Goal: Task Accomplishment & Management: Manage account settings

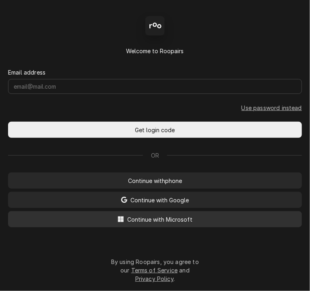
click at [161, 215] on button "Continue with Microsoft" at bounding box center [155, 219] width 294 height 16
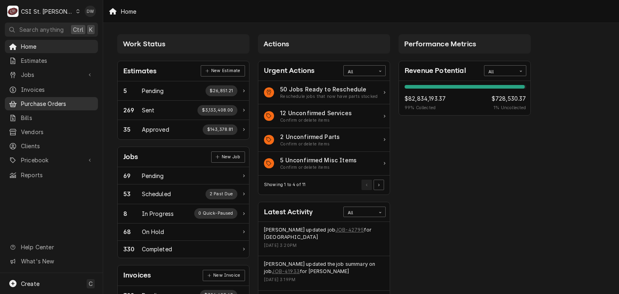
click at [48, 100] on span "Purchase Orders" at bounding box center [57, 104] width 73 height 8
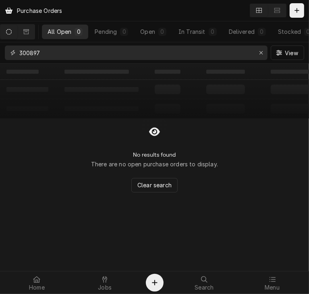
drag, startPoint x: 62, startPoint y: 57, endPoint x: 3, endPoint y: 67, distance: 60.6
click at [3, 67] on div "Purchase Orders All Open 0 Pending 0 Open 0 In Transit 0 Delivered 0 Stocked 0 …" at bounding box center [154, 147] width 309 height 294
paste input "401086"
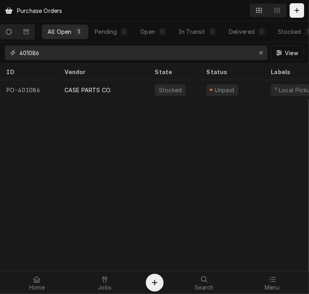
type input "401086"
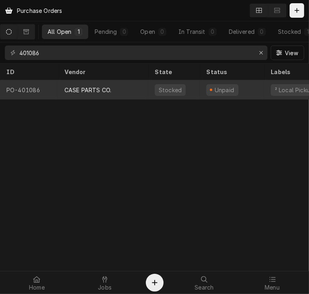
click at [81, 89] on div "CASE PARTS CO." at bounding box center [87, 90] width 47 height 8
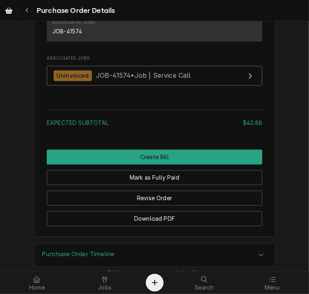
scroll to position [722, 0]
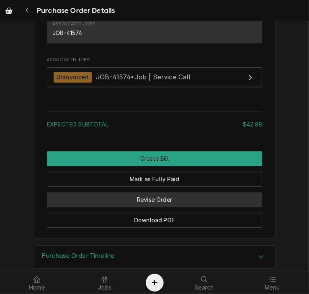
click at [208, 208] on button "Revise Order" at bounding box center [155, 200] width 216 height 15
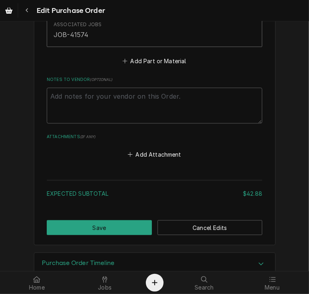
scroll to position [565, 0]
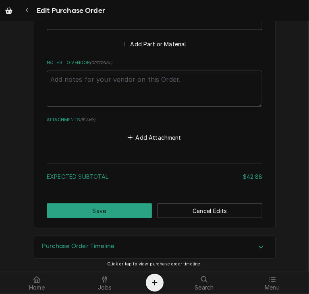
click at [173, 128] on div "Add Attachment" at bounding box center [155, 136] width 216 height 16
click at [169, 132] on button "Add Attachment" at bounding box center [155, 137] width 56 height 11
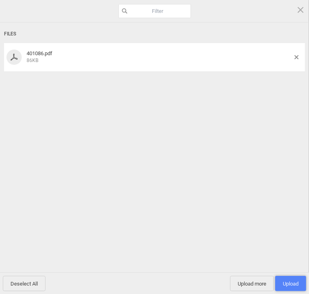
click at [295, 285] on span "Upload 1" at bounding box center [291, 284] width 16 height 6
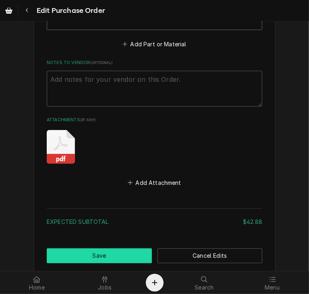
click at [114, 249] on button "Save" at bounding box center [99, 256] width 105 height 15
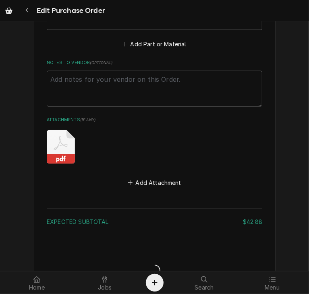
type textarea "x"
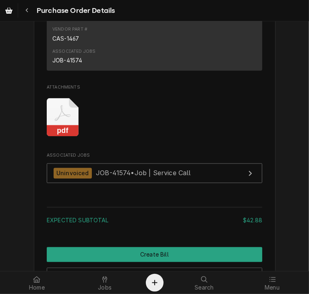
scroll to position [827, 0]
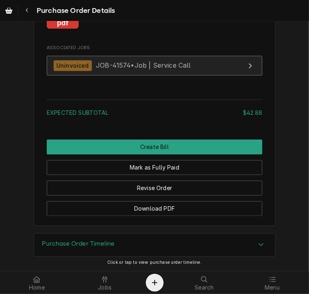
click at [112, 63] on span "JOB-41574 • Job | Service Call" at bounding box center [143, 65] width 95 height 8
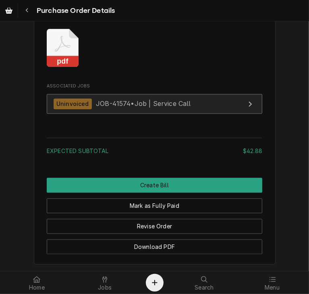
scroll to position [773, 0]
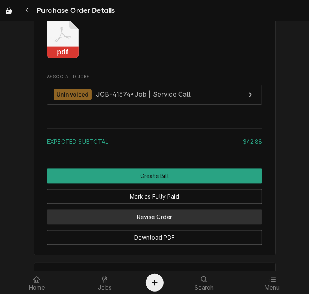
click at [164, 225] on button "Revise Order" at bounding box center [155, 217] width 216 height 15
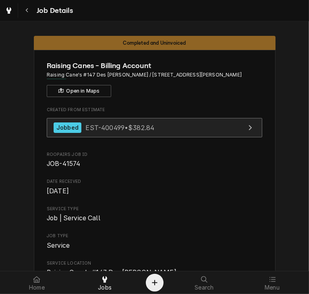
click at [116, 131] on span "EST-400499 • $382.84" at bounding box center [119, 127] width 69 height 8
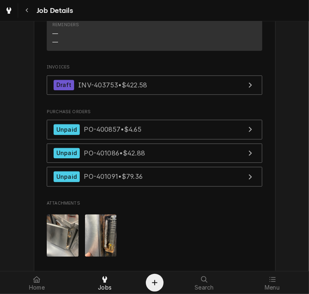
scroll to position [985, 0]
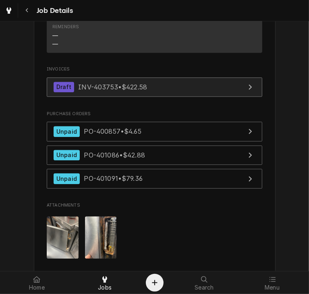
click at [117, 83] on span "INV-403753 • $422.58" at bounding box center [112, 87] width 69 height 8
click at [96, 83] on span "INV-403753 • $422.58" at bounding box center [112, 87] width 69 height 8
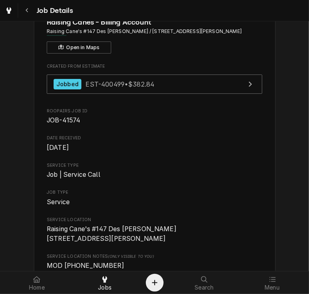
scroll to position [0, 0]
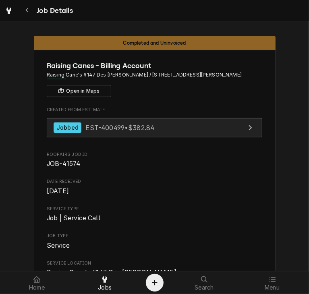
click at [79, 131] on div "Jobbed EST-400499 • $382.84" at bounding box center [104, 128] width 101 height 11
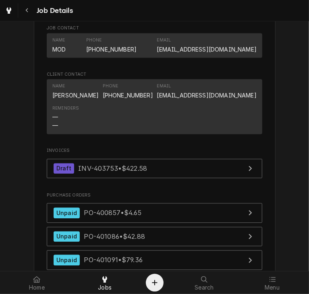
scroll to position [960, 0]
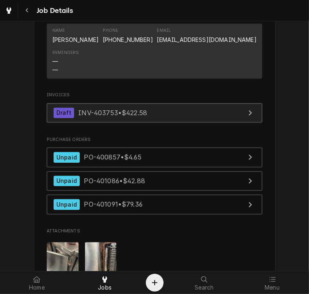
click at [77, 103] on link "Draft INV-403753 • $422.58" at bounding box center [155, 113] width 216 height 20
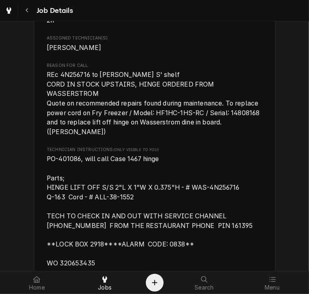
scroll to position [528, 0]
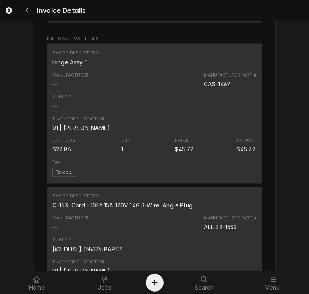
scroll to position [661, 0]
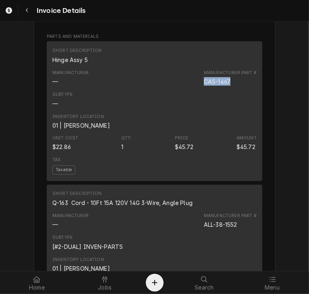
drag, startPoint x: 229, startPoint y: 104, endPoint x: 196, endPoint y: 107, distance: 32.8
click at [196, 89] on div "Manufacturer — Manufacturer Part # CAS-1467" at bounding box center [154, 78] width 204 height 22
copy div "CAS-1467"
click at [266, 280] on div "Menu" at bounding box center [272, 283] width 64 height 16
click at [64, 152] on div "$22.86" at bounding box center [61, 147] width 19 height 8
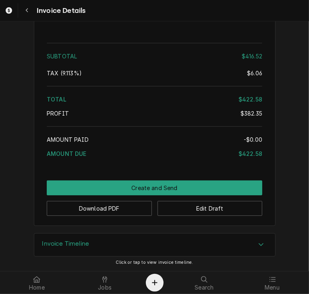
scroll to position [1603, 0]
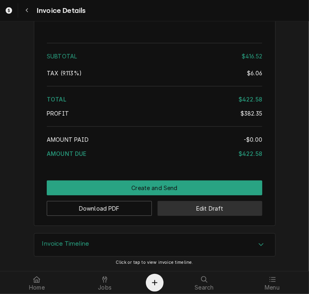
click at [229, 207] on button "Edit Draft" at bounding box center [210, 208] width 105 height 15
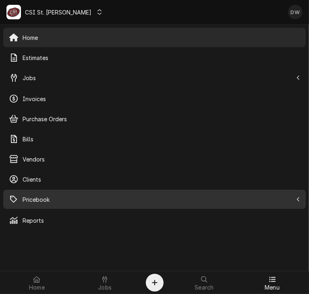
click at [29, 197] on span "Pricebook" at bounding box center [158, 199] width 270 height 8
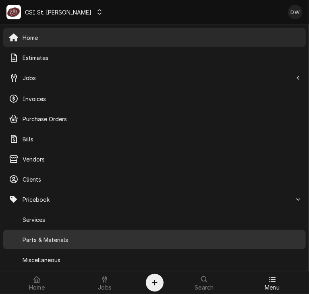
click at [34, 239] on span "Parts & Materials" at bounding box center [162, 240] width 278 height 8
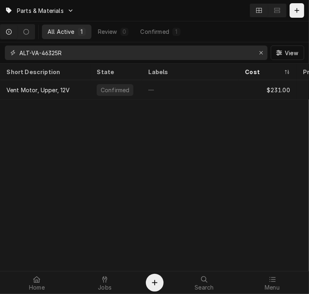
drag, startPoint x: 83, startPoint y: 51, endPoint x: 11, endPoint y: 52, distance: 71.4
click at [11, 52] on div "ALT-VA-46325R" at bounding box center [136, 53] width 263 height 15
paste input "CAS-1467"
type input "CAS-1467"
click at [11, 52] on icon "Dynamic Content Wrapper" at bounding box center [12, 53] width 5 height 6
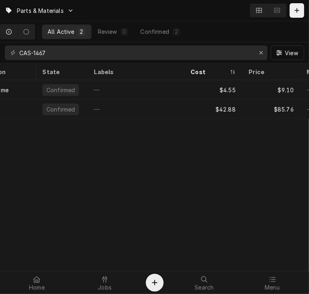
scroll to position [0, 64]
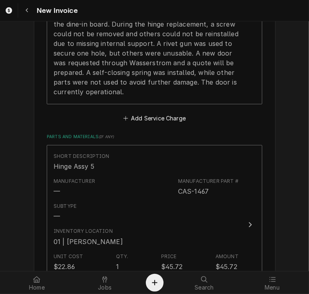
scroll to position [1114, 0]
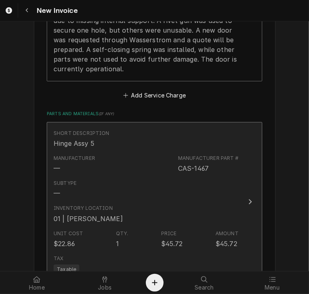
click at [237, 188] on button "Short Description Hinge Assy 5 Manufacturer — Manufacturer Part # CAS-1467 Subt…" at bounding box center [155, 202] width 216 height 160
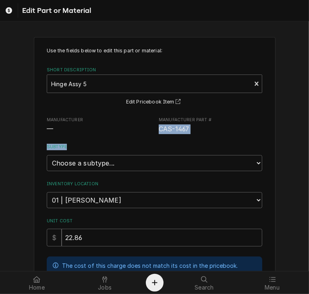
drag, startPoint x: 300, startPoint y: 118, endPoint x: 301, endPoint y: 168, distance: 49.2
click at [301, 168] on div "Use the fields below to edit this part or material: Short Description Hinge Ass…" at bounding box center [154, 256] width 309 height 453
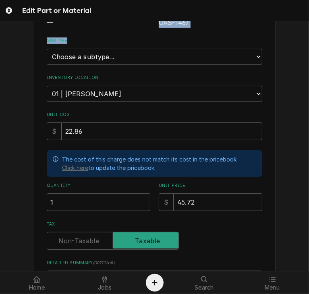
scroll to position [106, 0]
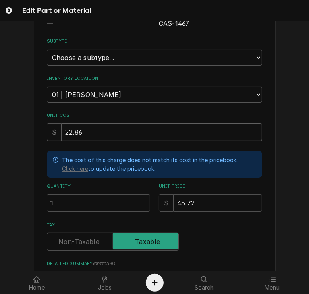
drag, startPoint x: 89, startPoint y: 129, endPoint x: 50, endPoint y: 133, distance: 39.6
click at [50, 133] on div "$ 22.86" at bounding box center [155, 132] width 216 height 18
type textarea "x"
type input "4"
type textarea "x"
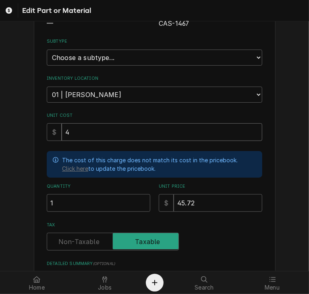
type input "42"
type textarea "x"
type input "42.8"
type textarea "x"
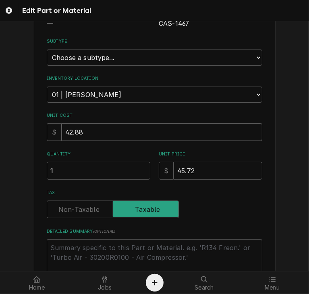
type input "42.88"
drag, startPoint x: 197, startPoint y: 168, endPoint x: 162, endPoint y: 166, distance: 35.1
click at [162, 166] on div "$ 45.72" at bounding box center [211, 171] width 104 height 18
type textarea "x"
type input "8"
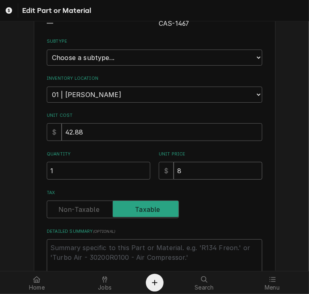
type textarea "x"
type input "85"
type textarea "x"
type input "85.7"
type textarea "x"
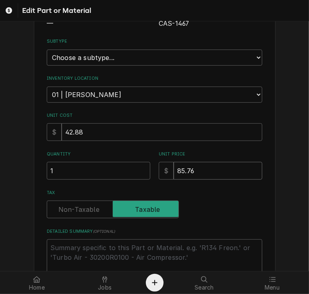
type input "85.76"
click at [250, 56] on select "Choose a subtype... [#2-DUAL] AFTERHRS-WH-CHG-2 [#2-DUAL] BEV-EQUIP [#2-DUAL] B…" at bounding box center [155, 58] width 216 height 16
click at [274, 43] on div "Use the fields below to edit this part or material: Short Description Hinge Ass…" at bounding box center [154, 134] width 309 height 421
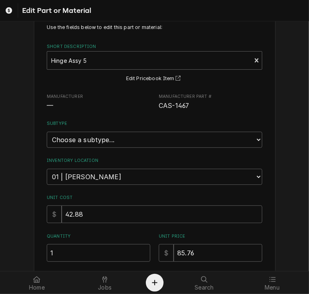
scroll to position [22, 0]
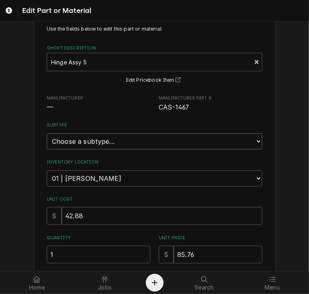
click at [253, 137] on select "Choose a subtype... [#2-DUAL] AFTERHRS-WH-CHG-2 [#2-DUAL] BEV-EQUIP [#2-DUAL] B…" at bounding box center [155, 141] width 216 height 16
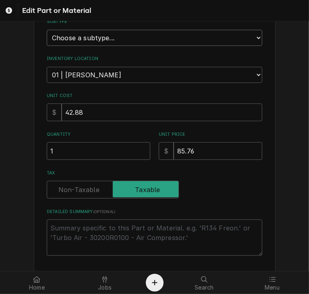
scroll to position [138, 0]
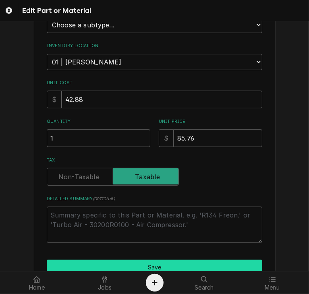
click at [146, 264] on button "Save" at bounding box center [155, 267] width 216 height 15
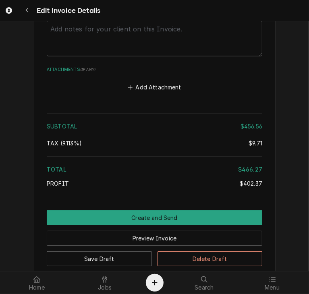
scroll to position [1854, 0]
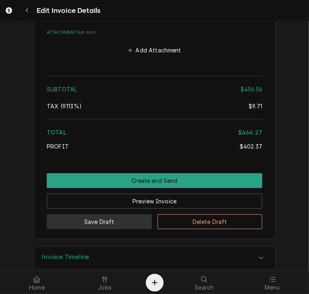
click at [113, 214] on button "Save Draft" at bounding box center [99, 221] width 105 height 15
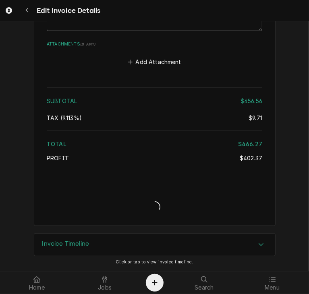
scroll to position [1830, 0]
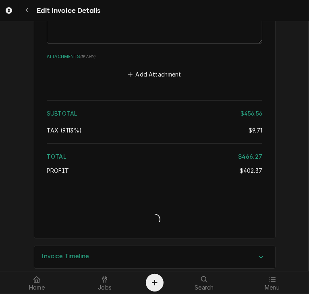
type textarea "x"
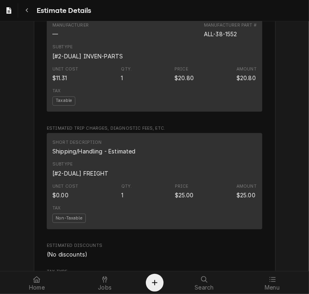
scroll to position [961, 0]
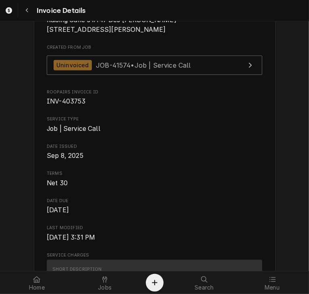
scroll to position [187, 0]
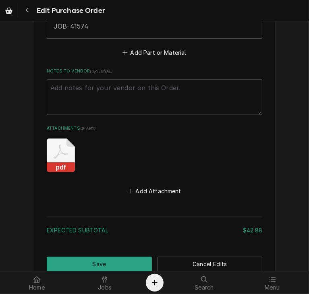
scroll to position [564, 0]
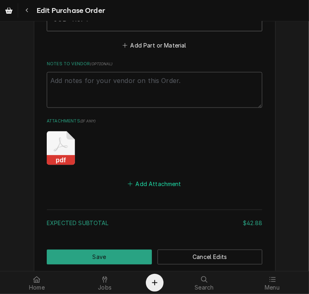
click at [146, 183] on button "Add Attachment" at bounding box center [155, 184] width 56 height 11
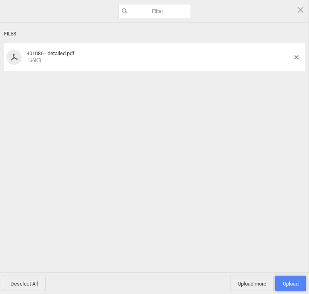
click at [295, 284] on span "Upload 1" at bounding box center [291, 284] width 16 height 6
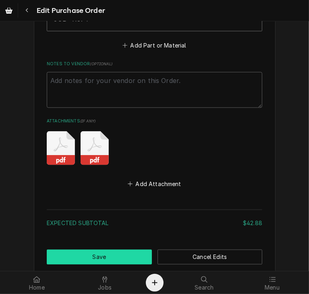
click at [81, 252] on button "Save" at bounding box center [99, 257] width 105 height 15
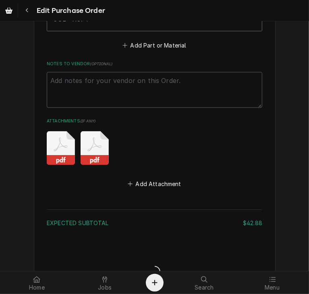
type textarea "x"
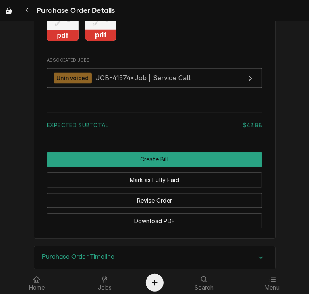
scroll to position [788, 0]
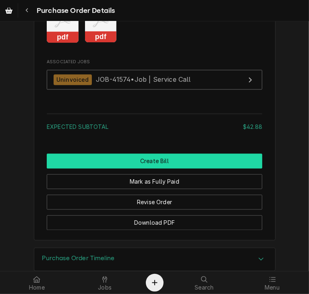
click at [167, 169] on button "Create Bill" at bounding box center [155, 161] width 216 height 15
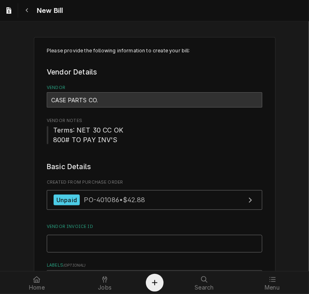
click at [114, 244] on input "Vendor Invoice ID" at bounding box center [155, 244] width 216 height 18
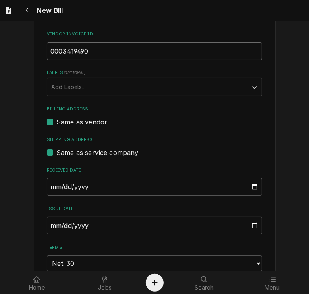
scroll to position [195, 0]
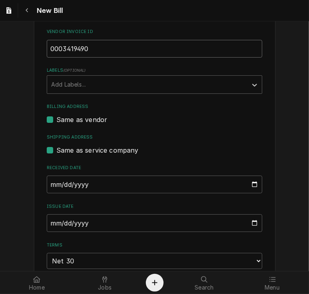
type input "0003419490"
click at [48, 218] on input "2025-09-22" at bounding box center [155, 223] width 216 height 18
type input "2025-08-21"
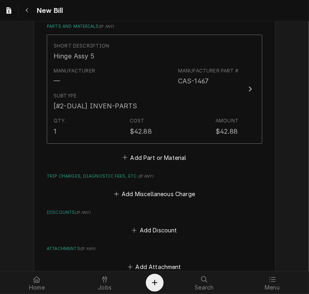
scroll to position [569, 0]
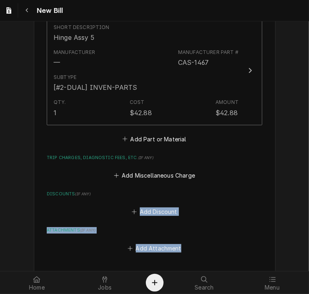
drag, startPoint x: 303, startPoint y: 197, endPoint x: 302, endPoint y: 242, distance: 45.2
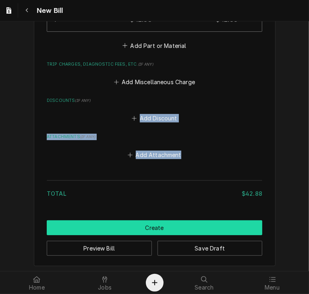
click at [180, 222] on button "Create" at bounding box center [155, 227] width 216 height 15
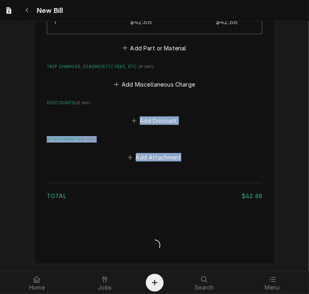
scroll to position [659, 0]
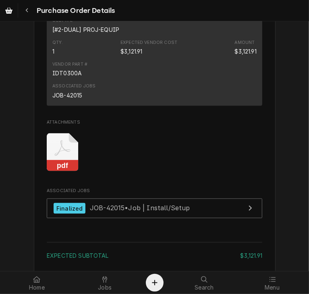
scroll to position [513, 0]
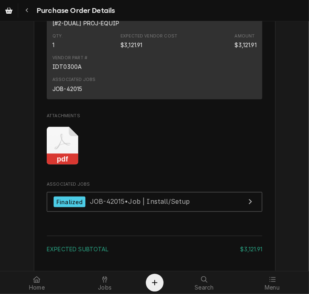
click at [58, 165] on rect "Attachments" at bounding box center [63, 159] width 32 height 11
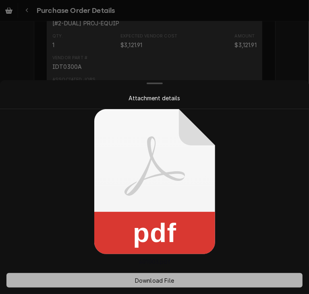
click at [140, 280] on span "Download File" at bounding box center [154, 280] width 42 height 8
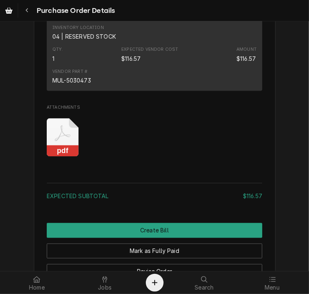
scroll to position [632, 0]
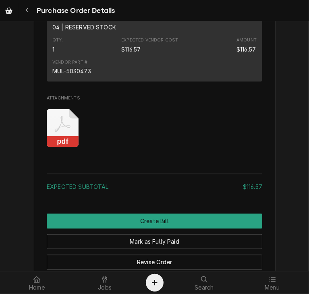
click at [56, 148] on rect "Attachments" at bounding box center [63, 141] width 32 height 11
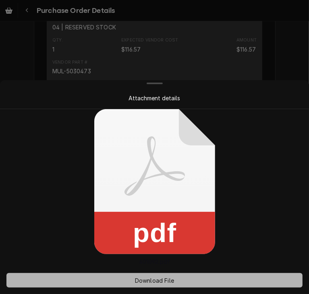
click at [145, 281] on span "Download File" at bounding box center [154, 280] width 42 height 8
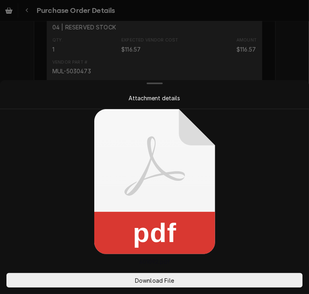
click at [287, 63] on div at bounding box center [154, 147] width 309 height 294
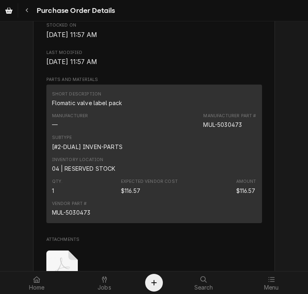
scroll to position [511, 0]
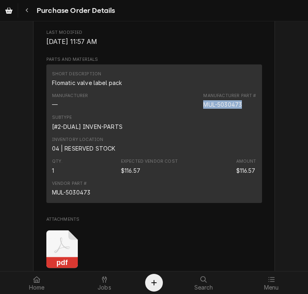
drag, startPoint x: 240, startPoint y: 128, endPoint x: 197, endPoint y: 132, distance: 43.7
click at [197, 112] on div "Manufacturer — Manufacturer Part # MUL-5030473" at bounding box center [154, 101] width 204 height 22
copy div "MUL-5030473"
click at [271, 280] on icon at bounding box center [271, 279] width 6 height 6
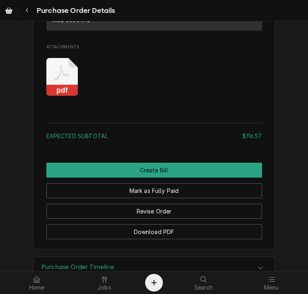
scroll to position [682, 0]
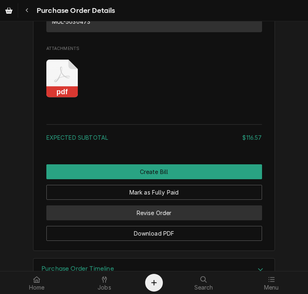
click at [151, 220] on button "Revise Order" at bounding box center [154, 213] width 216 height 15
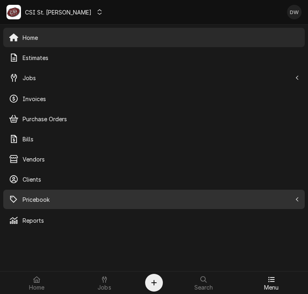
click at [32, 195] on span "Pricebook" at bounding box center [157, 199] width 269 height 8
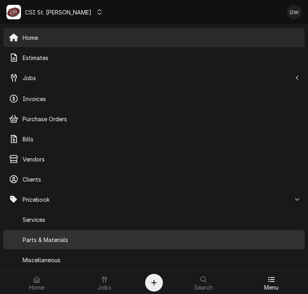
click at [41, 234] on div "Parts & Materials" at bounding box center [154, 240] width 298 height 16
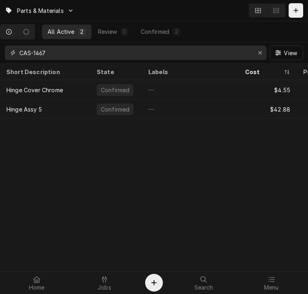
drag, startPoint x: 54, startPoint y: 54, endPoint x: 15, endPoint y: 53, distance: 39.5
click at [15, 53] on div "CAS-1467" at bounding box center [136, 53] width 262 height 15
paste input "MUL-5030473"
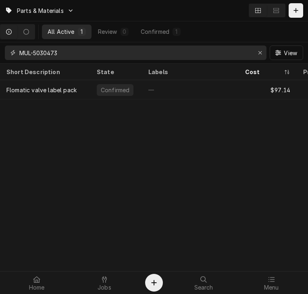
type input "MUL-5030473"
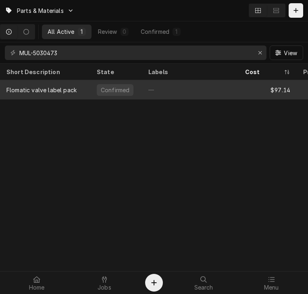
click at [34, 87] on div "Flomatic valve label pack" at bounding box center [41, 90] width 70 height 8
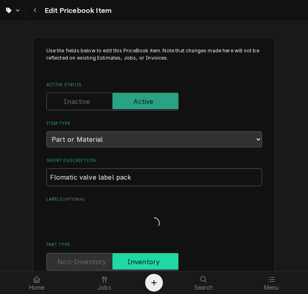
type textarea "x"
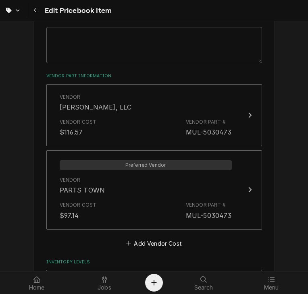
scroll to position [543, 0]
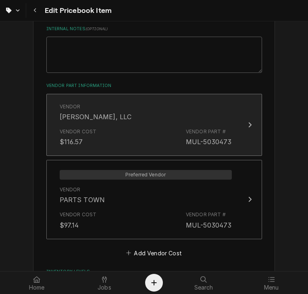
click at [245, 120] on div "Update Vendor Part Cost" at bounding box center [250, 125] width 10 height 10
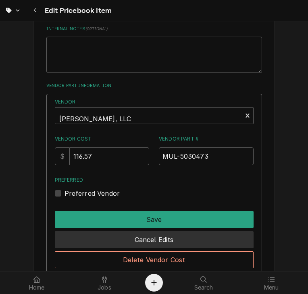
click at [207, 237] on button "Cancel Edits" at bounding box center [154, 239] width 199 height 17
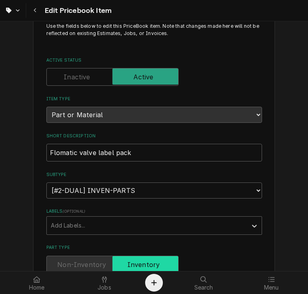
scroll to position [0, 0]
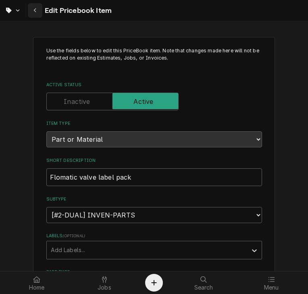
click at [37, 8] on div "Navigate back" at bounding box center [35, 10] width 8 height 8
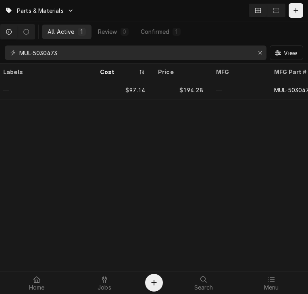
scroll to position [0, 144]
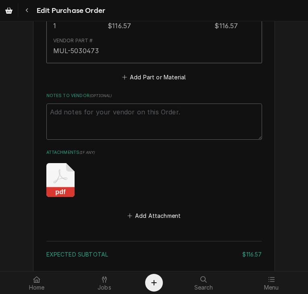
scroll to position [547, 0]
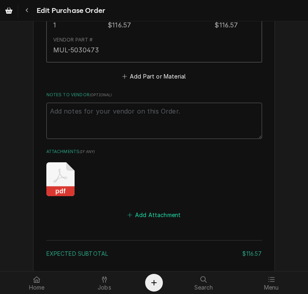
click at [145, 212] on button "Add Attachment" at bounding box center [154, 214] width 56 height 11
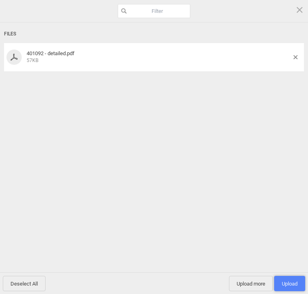
click at [288, 282] on span "Upload 1" at bounding box center [290, 284] width 16 height 6
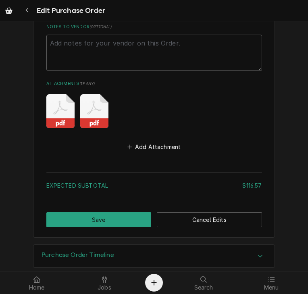
scroll to position [624, 0]
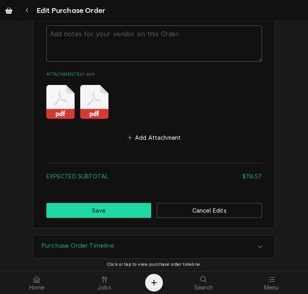
click at [107, 204] on button "Save" at bounding box center [98, 210] width 105 height 15
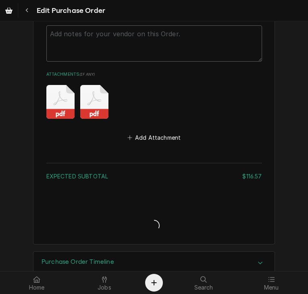
type textarea "x"
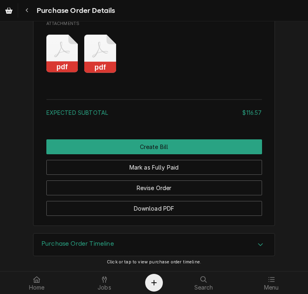
scroll to position [716, 0]
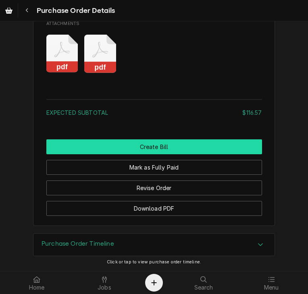
click at [149, 154] on button "Create Bill" at bounding box center [154, 146] width 216 height 15
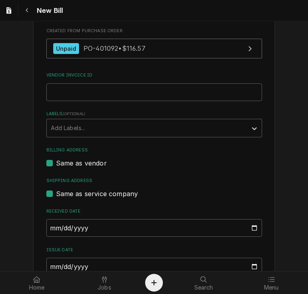
scroll to position [191, 0]
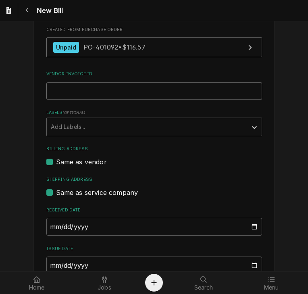
click at [66, 91] on input "Vendor Invoice ID" at bounding box center [154, 91] width 216 height 18
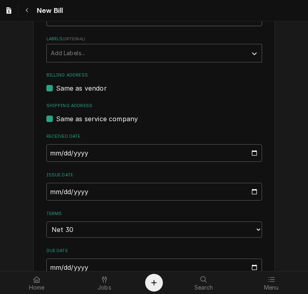
scroll to position [303, 0]
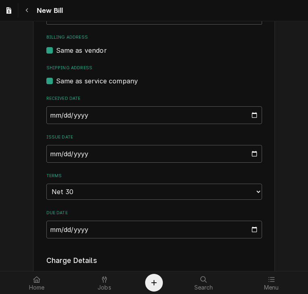
type input "536744"
click at [50, 153] on input "2025-09-22" at bounding box center [154, 154] width 216 height 18
type input "2025-08-27"
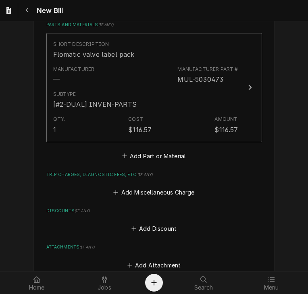
scroll to position [590, 0]
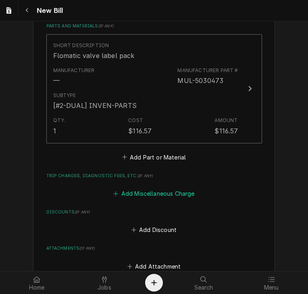
click at [137, 195] on button "Add Miscellaneous Charge" at bounding box center [154, 193] width 84 height 11
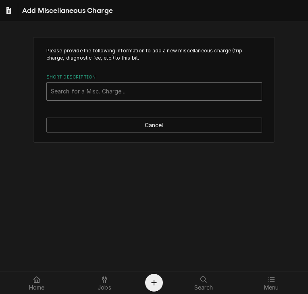
click at [49, 90] on div "Search for a Misc. Charge..." at bounding box center [154, 92] width 215 height 18
type input "ship"
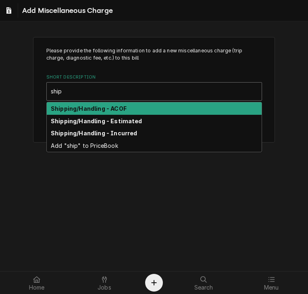
click at [66, 106] on strong "Shipping/Handling - ACOF" at bounding box center [89, 108] width 76 height 7
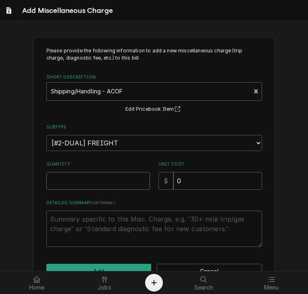
click at [74, 179] on input "Quantity" at bounding box center [98, 181] width 104 height 18
type textarea "x"
type input "1"
drag, startPoint x: 182, startPoint y: 184, endPoint x: 169, endPoint y: 185, distance: 13.4
click at [169, 185] on div "$ 0" at bounding box center [210, 181] width 104 height 18
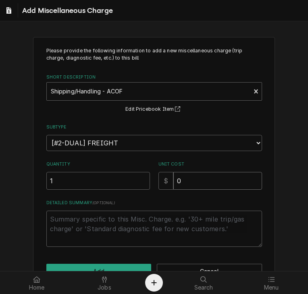
type textarea "x"
type input "4"
type textarea "x"
type input "46"
type textarea "x"
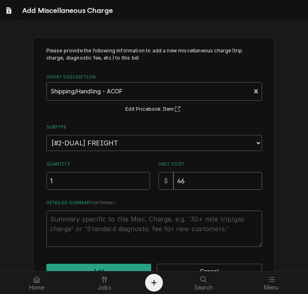
type input "46.2"
type textarea "x"
type input "46.28"
click at [70, 216] on textarea "Detailed Summary ( optional )" at bounding box center [154, 229] width 216 height 36
type textarea "x"
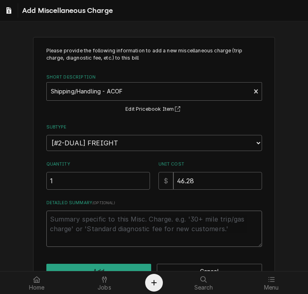
type textarea "$"
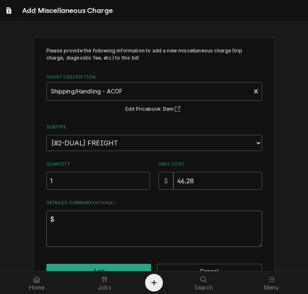
type textarea "x"
type textarea "$2"
type textarea "x"
type textarea "$25"
type textarea "x"
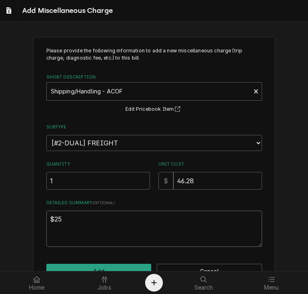
type textarea "$25."
type textarea "x"
type textarea "$25.0"
type textarea "x"
type textarea "$25.00"
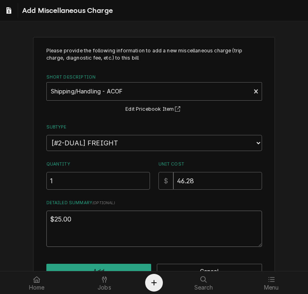
type textarea "x"
type textarea "$25.00"
type textarea "x"
type textarea "$25.00 d"
type textarea "x"
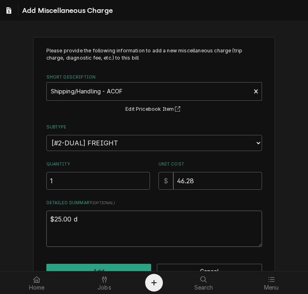
type textarea "$25.00 dr"
type textarea "x"
type textarea "$25.00 dro"
type textarea "x"
type textarea "$25.00 drop"
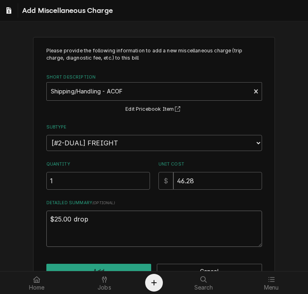
type textarea "x"
type textarea "$25.00 drop"
type textarea "x"
type textarea "$25.00 drop e"
type textarea "x"
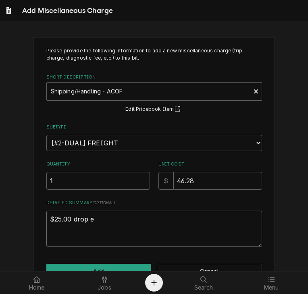
type textarea "$25.00 drop"
type textarea "x"
type textarea "$25.00 drop f"
type textarea "x"
type textarea "$25.00 drop fe"
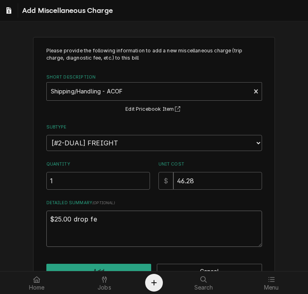
type textarea "x"
type textarea "$25.00 drop fee"
type textarea "x"
type textarea "$25.00 drop fee"
type textarea "x"
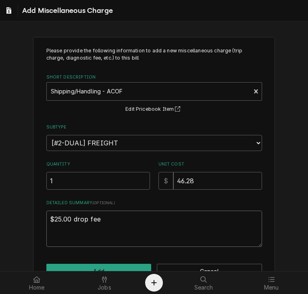
type textarea "$25.00 drop fee f"
type textarea "x"
type textarea "$25.00 drop fee fro"
type textarea "x"
type textarea "$25.00 drop fee from"
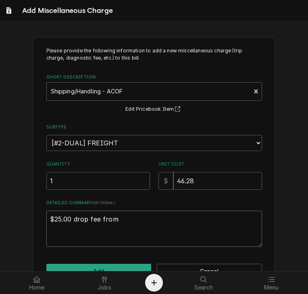
click at [117, 218] on textarea "$25.00 drop fee from" at bounding box center [154, 229] width 216 height 36
type textarea "x"
type textarea "$25.00 drop fee from"
type textarea "x"
type textarea "$25.00 drop fee from M"
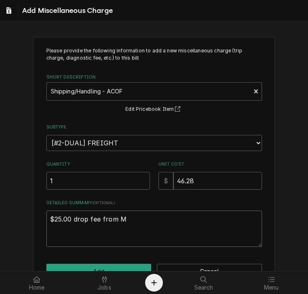
type textarea "x"
type textarea "$25.00 drop fee from Mu"
type textarea "x"
type textarea "$25.00 drop fee from Mul"
type textarea "x"
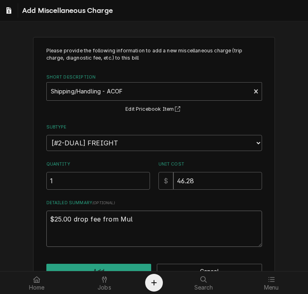
type textarea "$25.00 drop fee from Mult"
type textarea "x"
type textarea "$25.00 drop fee from Multi"
type textarea "x"
type textarea "$25.00 drop fee from Multip"
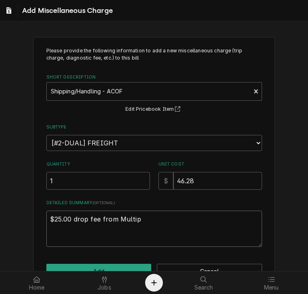
type textarea "x"
type textarea "$25.00 drop fee from Multipl"
type textarea "x"
type textarea "$25.00 drop fee from Multiple"
type textarea "x"
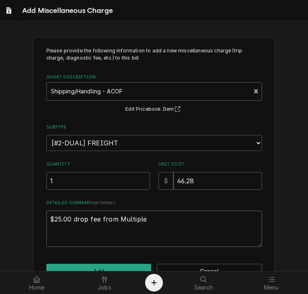
type textarea "$25.00 drop fee from Multiplex"
type textarea "x"
type textarea "$25.00 drop fee from Multiplex"
type textarea "x"
type textarea "$25.00 drop fee from Multiplex b"
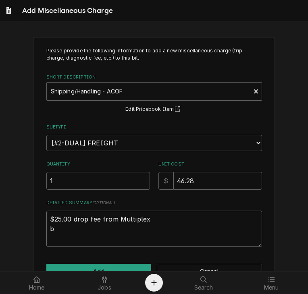
type textarea "x"
type textarea "$25.00 drop fee from Multiplex ba"
type textarea "x"
type textarea "$25.00 drop fee from Multiplex bal"
type textarea "x"
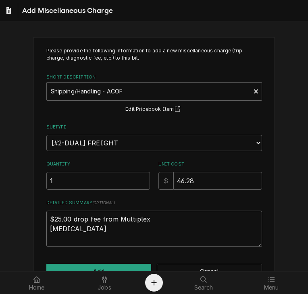
type textarea "$25.00 drop fee from Multiplex bala"
type textarea "x"
type textarea "$25.00 drop fee from Multiplex balan"
type textarea "x"
type textarea "$25.00 drop fee from Multiplex balanc"
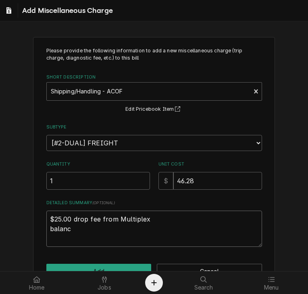
type textarea "x"
type textarea "$25.00 drop fee from Multiplex balance"
type textarea "x"
type textarea "$25.00 drop fee from Multiplex balance"
type textarea "x"
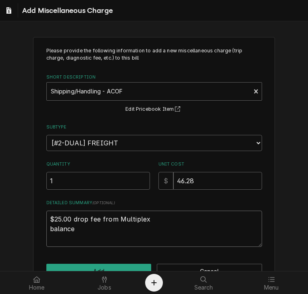
type textarea "$25.00 drop fee from Multiplex balance g"
type textarea "x"
type textarea "$25.00 drop fee from Multiplex balance ge"
type textarea "x"
type textarea "$25.00 drop fee from Multiplex balance ger"
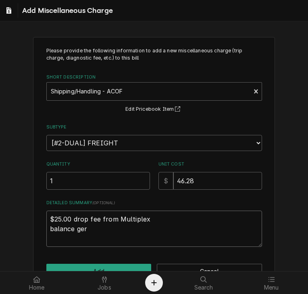
type textarea "x"
type textarea "$25.00 drop fee from Multiplex balance gere"
type textarea "x"
type textarea "$25.00 drop fee from Multiplex balance ger"
type textarea "x"
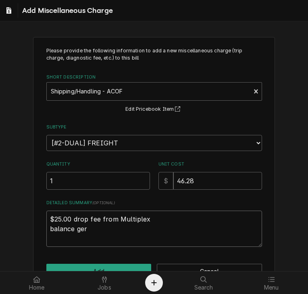
type textarea "$25.00 drop fee from Multiplex balance ge"
type textarea "x"
type textarea "$25.00 drop fee from Multiplex balance gen"
type textarea "x"
type textarea "$25.00 drop fee from Multiplex balance gene"
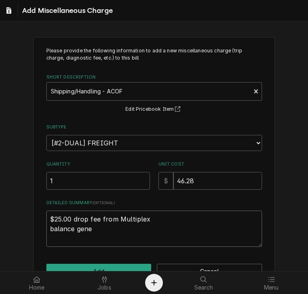
type textarea "x"
type textarea "$25.00 drop fee from Multiplex balance gener"
type textarea "x"
type textarea "$25.00 drop fee from Multiplex balance genera"
type textarea "x"
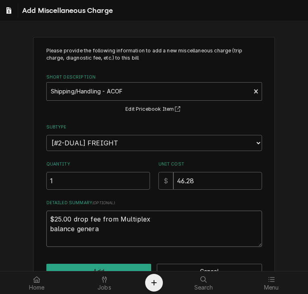
type textarea "$25.00 drop fee from Multiplex balance general"
type textarea "x"
type textarea "$25.00 drop fee from Multiplex balance general"
type textarea "x"
type textarea "$25.00 drop fee from Multiplex balance general f"
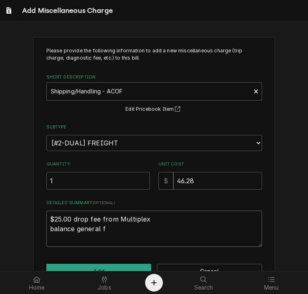
type textarea "x"
type textarea "$25.00 drop fee from Multiplex balance general fr"
type textarea "x"
type textarea "$25.00 drop fee from Multiplex balance general fre"
type textarea "x"
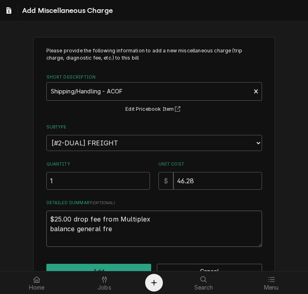
type textarea "$25.00 drop fee from Multiplex balance general frei"
type textarea "x"
type textarea "$25.00 drop fee from Multiplex balance general freid"
type textarea "x"
type textarea "$25.00 drop fee from Multiplex balance general freidg"
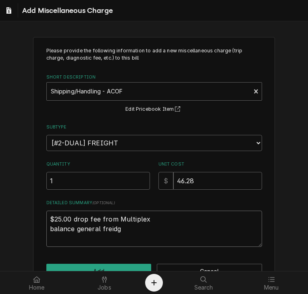
type textarea "x"
type textarea "$25.00 drop fee from Multiplex balance general freidght"
type textarea "x"
type textarea "$25.00 drop fee from Multiplex balance general freidgh"
type textarea "x"
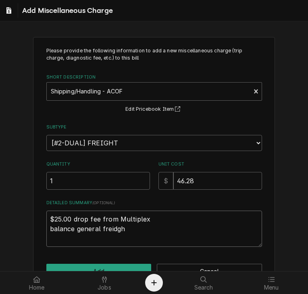
type textarea "$25.00 drop fee from Multiplex balance general freidg"
type textarea "x"
type textarea "$25.00 drop fee from Multiplex balance general freid"
type textarea "x"
type textarea "$25.00 drop fee from Multiplex balance general frei"
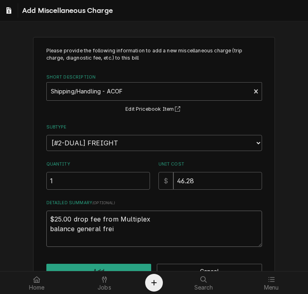
type textarea "x"
type textarea "$25.00 drop fee from Multiplex balance general fre"
type textarea "x"
type textarea "$25.00 drop fee from Multiplex balance general fr"
type textarea "x"
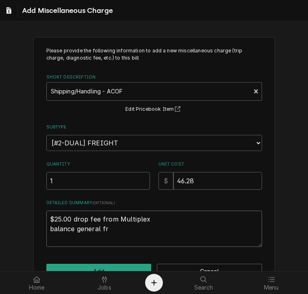
type textarea "$25.00 drop fee from Multiplex balance general fri"
type textarea "x"
type textarea "$25.00 drop fee from Multiplex balance general frig"
type textarea "x"
type textarea "$25.00 drop fee from Multiplex balance general frigh"
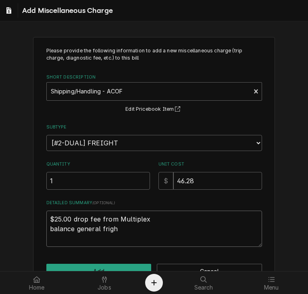
type textarea "x"
type textarea "$25.00 drop fee from Multiplex balance general fright"
type textarea "x"
type textarea "$25.00 drop fee from Multiplex balance general frigh"
type textarea "x"
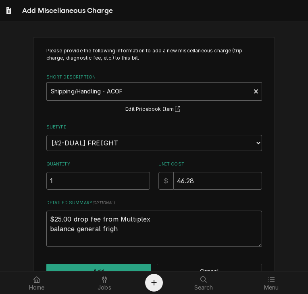
type textarea "$25.00 drop fee from Multiplex balance general frig"
type textarea "x"
type textarea "$25.00 drop fee from Multiplex balance general fri"
type textarea "x"
type textarea "$25.00 drop fee from Multiplex balance general frie"
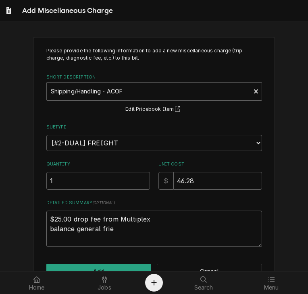
type textarea "x"
type textarea "$25.00 drop fee from Multiplex balance general frieg"
type textarea "x"
type textarea "$25.00 drop fee from Multiplex balance general friegh"
type textarea "x"
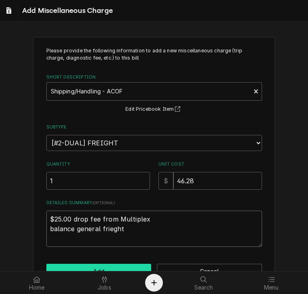
type textarea "$25.00 drop fee from Multiplex balance general frieght"
click at [127, 267] on button "Add" at bounding box center [98, 271] width 105 height 15
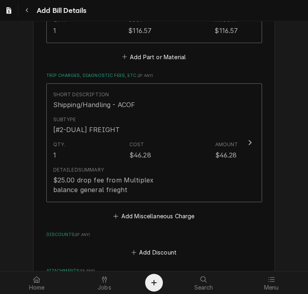
scroll to position [824, 0]
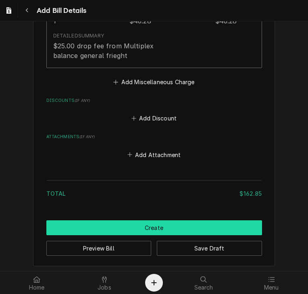
click at [182, 229] on button "Create" at bounding box center [154, 227] width 216 height 15
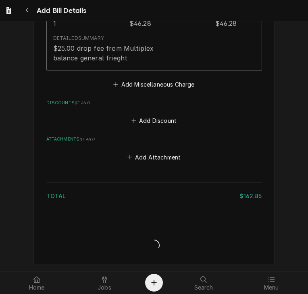
scroll to position [820, 0]
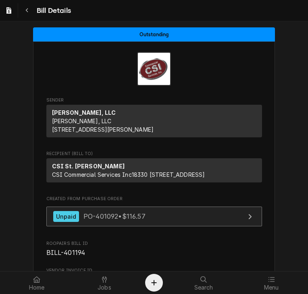
click at [100, 220] on span "PO-401092 • $116.57" at bounding box center [114, 216] width 62 height 8
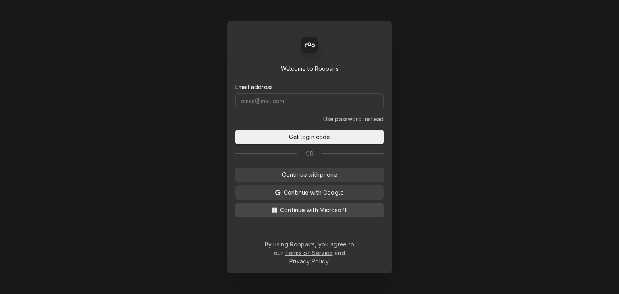
click at [310, 214] on span "Continue with Microsoft" at bounding box center [314, 210] width 70 height 8
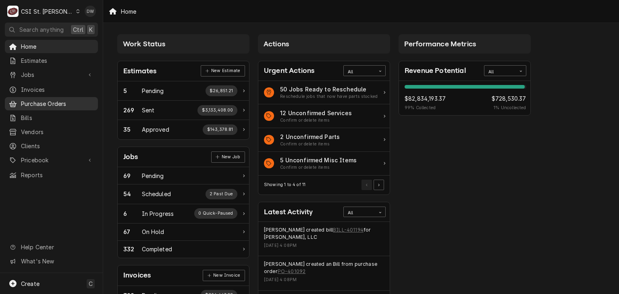
click at [33, 100] on span "Purchase Orders" at bounding box center [57, 104] width 73 height 8
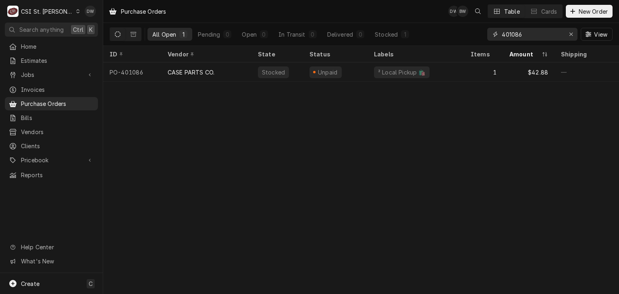
drag, startPoint x: 530, startPoint y: 34, endPoint x: 469, endPoint y: 34, distance: 60.9
click at [469, 34] on div "All Open 1 Pending 0 Open 0 In Transit 0 Delivered 0 Stocked 1 401086 View" at bounding box center [361, 34] width 503 height 23
type input "[PERSON_NAME]"
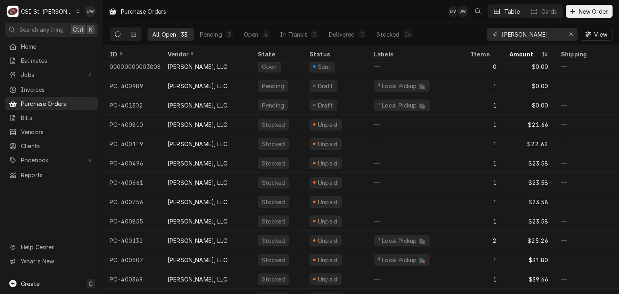
scroll to position [16, 0]
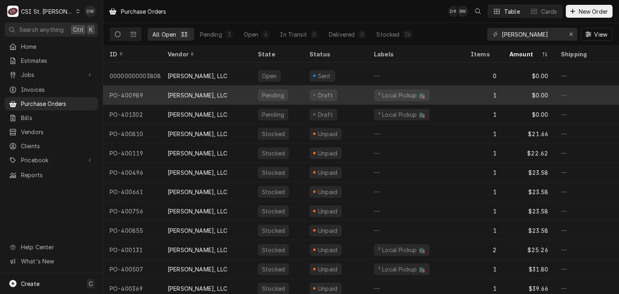
click at [231, 92] on div "[PERSON_NAME], LLC" at bounding box center [206, 94] width 90 height 19
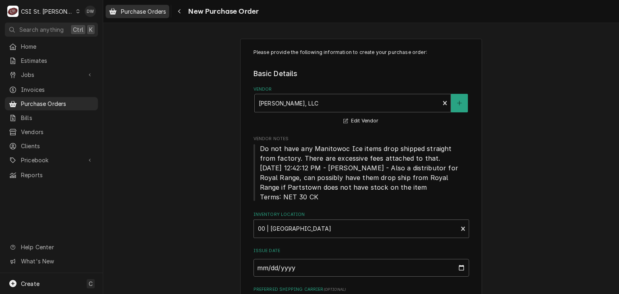
click at [149, 8] on span "Purchase Orders" at bounding box center [143, 11] width 45 height 8
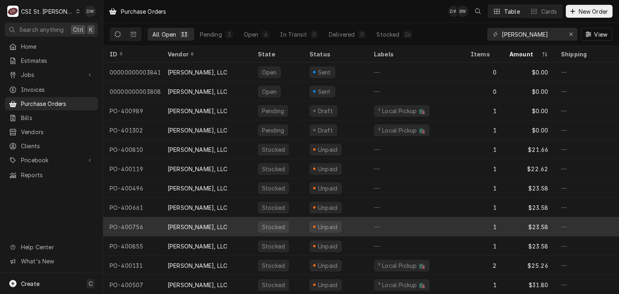
click at [474, 217] on div "1" at bounding box center [483, 226] width 39 height 19
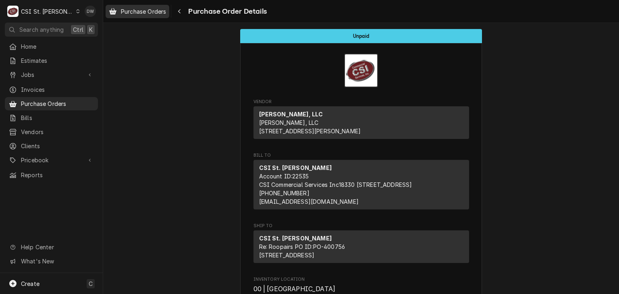
click at [142, 12] on span "Purchase Orders" at bounding box center [143, 11] width 45 height 8
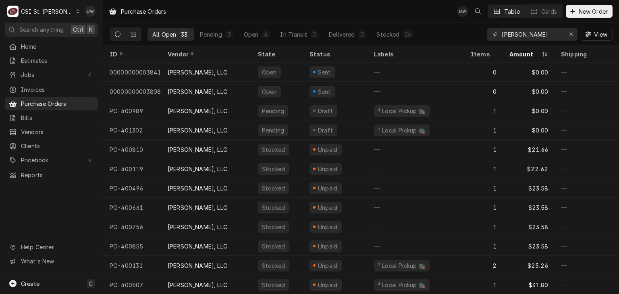
click at [76, 12] on div "Dynamic Content Wrapper" at bounding box center [78, 11] width 4 height 6
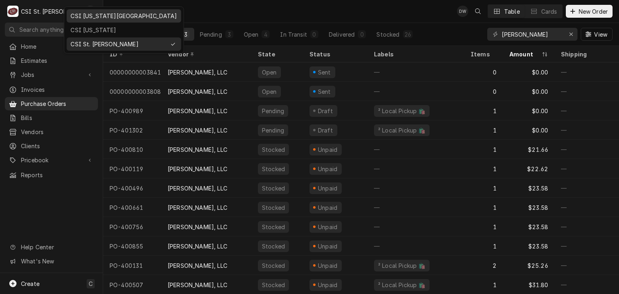
click at [81, 15] on div "CSI Kansas City" at bounding box center [124, 16] width 106 height 8
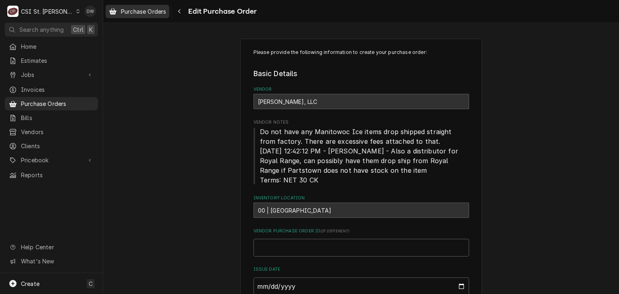
click at [143, 14] on span "Purchase Orders" at bounding box center [143, 11] width 45 height 8
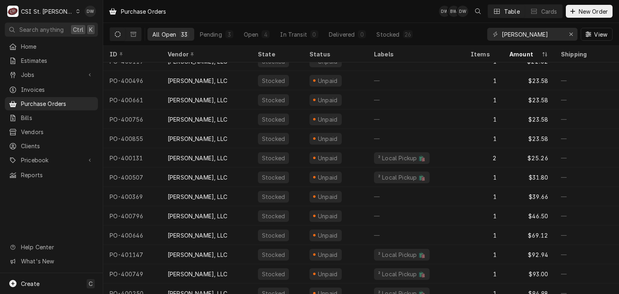
scroll to position [110, 0]
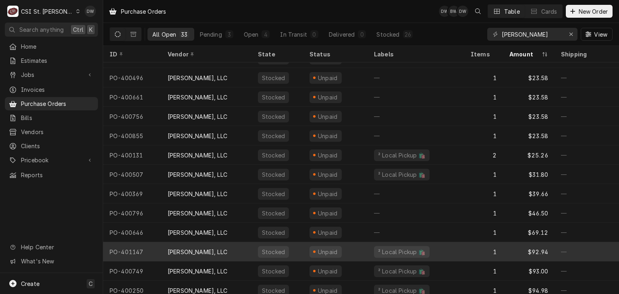
click at [210, 248] on div "[PERSON_NAME], LLC" at bounding box center [198, 252] width 60 height 8
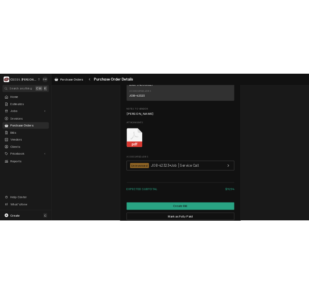
scroll to position [715, 0]
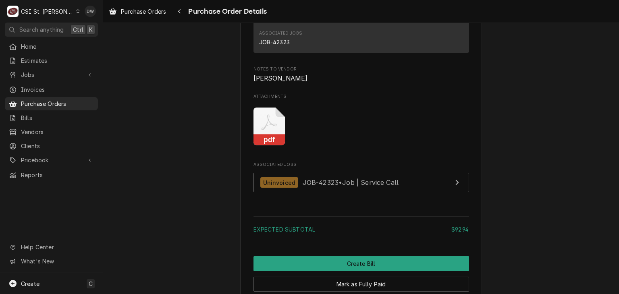
click at [266, 146] on rect "Attachments" at bounding box center [270, 140] width 32 height 11
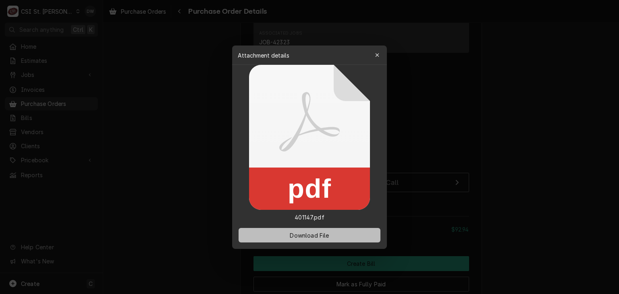
click at [298, 234] on span "Download File" at bounding box center [309, 235] width 42 height 8
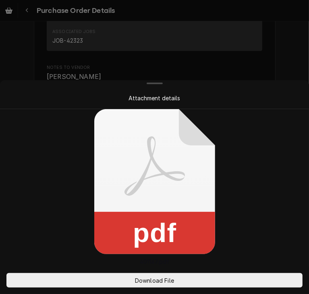
click at [271, 57] on div at bounding box center [154, 147] width 309 height 294
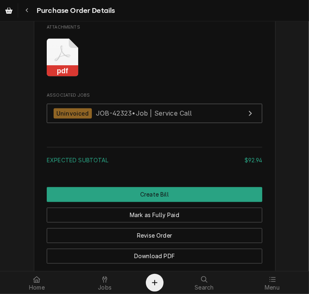
scroll to position [790, 0]
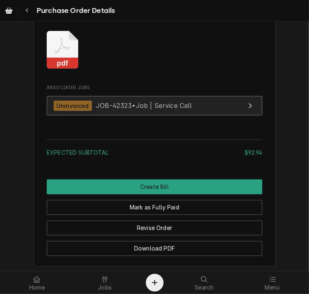
click at [108, 110] on span "JOB-42323 • Job | Service Call" at bounding box center [144, 106] width 96 height 8
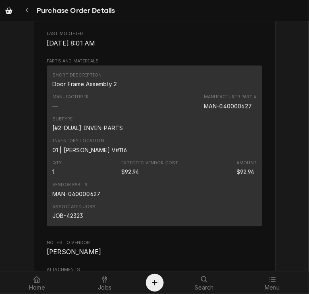
scroll to position [482, 0]
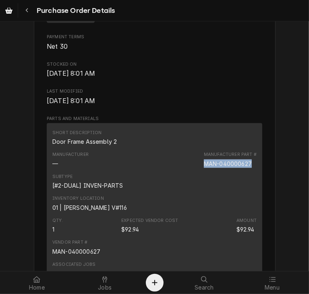
drag, startPoint x: 248, startPoint y: 186, endPoint x: 195, endPoint y: 193, distance: 53.6
click at [195, 170] on div "Manufacturer — Manufacturer Part # MAN-040000627" at bounding box center [154, 160] width 204 height 22
copy div "MAN-040000627"
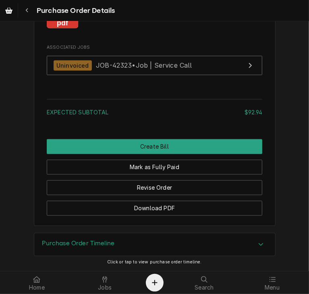
scroll to position [854, 0]
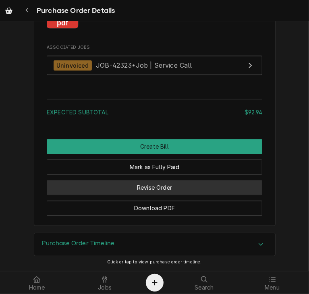
click at [160, 192] on button "Revise Order" at bounding box center [155, 187] width 216 height 15
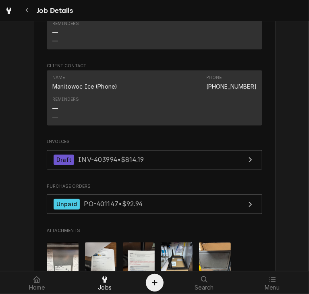
scroll to position [719, 0]
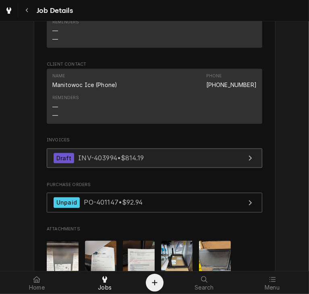
click at [107, 154] on span "INV-403994 • $814.19" at bounding box center [111, 158] width 66 height 8
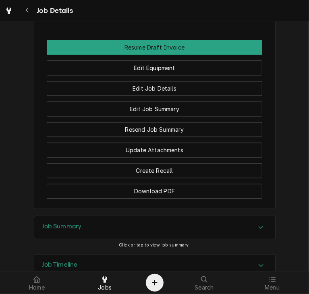
scroll to position [983, 0]
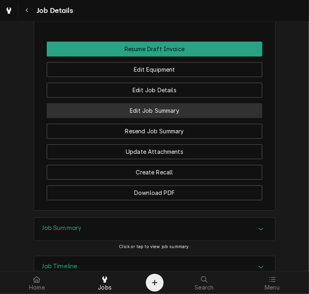
click at [135, 104] on button "Edit Job Summary" at bounding box center [155, 110] width 216 height 15
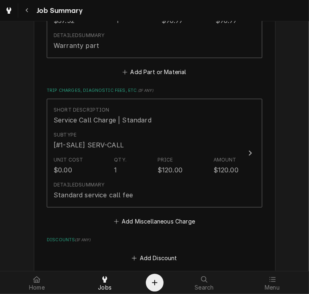
scroll to position [1327, 0]
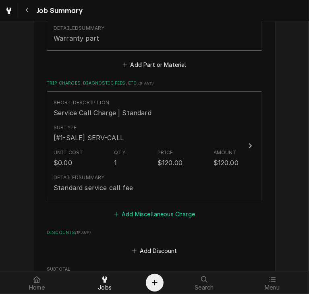
click at [138, 218] on button "Add Miscellaneous Charge" at bounding box center [154, 214] width 84 height 11
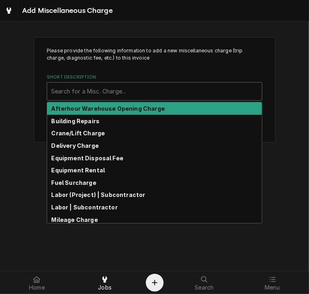
click at [96, 90] on div "Short Description" at bounding box center [154, 91] width 207 height 15
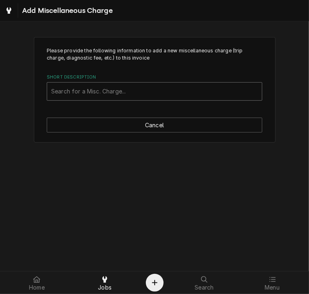
click at [96, 90] on div "Short Description" at bounding box center [154, 91] width 207 height 15
type input "ship"
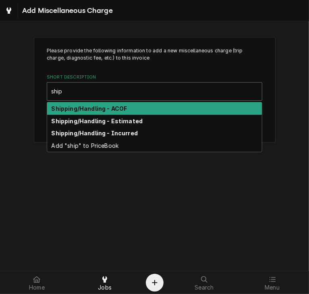
click at [100, 105] on strong "Shipping/Handling - ACOF" at bounding box center [90, 108] width 76 height 7
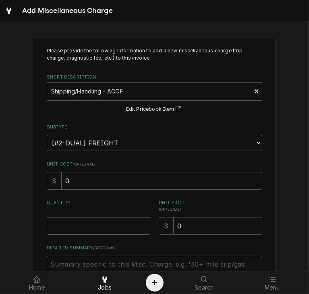
click at [73, 227] on input "Quantity" at bounding box center [99, 226] width 104 height 18
type textarea "x"
type input "1"
drag, startPoint x: 188, startPoint y: 224, endPoint x: 153, endPoint y: 224, distance: 35.5
click at [153, 224] on div "Quantity 1 Unit Price ( optional ) $ 0" at bounding box center [155, 217] width 216 height 35
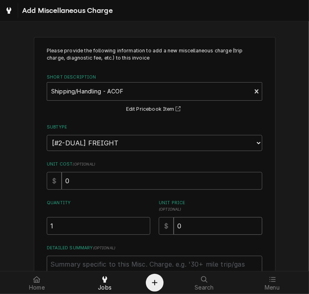
type textarea "x"
type input "1"
type textarea "x"
type input "19"
type textarea "x"
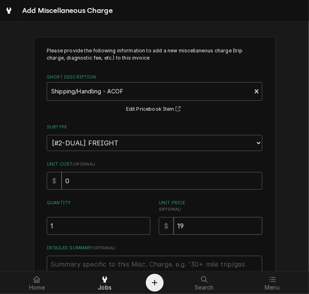
type input "19.3"
type textarea "x"
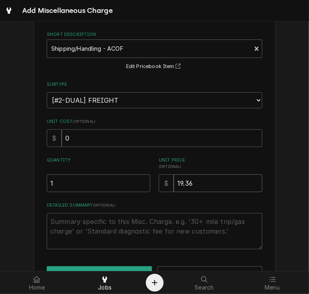
scroll to position [43, 0]
type input "19.36"
click at [56, 216] on textarea "Detailed Summary ( optional )" at bounding box center [155, 231] width 216 height 36
paste textarea "PO 401147-[PERSON_NAME] 536939 [ partnumbers ] ACOF $ freight"
type textarea "x"
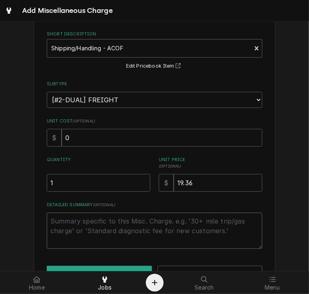
type textarea "PO 401147-[PERSON_NAME] 536939 [ partnumbers ] ACOF $ freight"
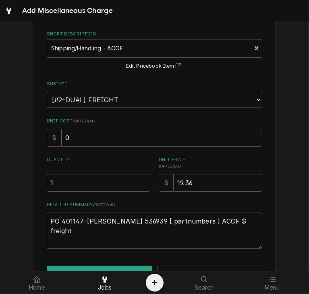
drag, startPoint x: 197, startPoint y: 222, endPoint x: 148, endPoint y: 218, distance: 48.5
click at [148, 218] on textarea "PO 401147-[PERSON_NAME] 536939 [ partnumbers ] ACOF $ freight" at bounding box center [155, 231] width 216 height 36
type textarea "x"
type textarea "PO 401147-[PERSON_NAME] 536939 ( ACOF $ freight"
type textarea "x"
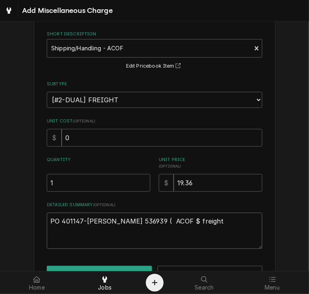
type textarea "PO 401147-[PERSON_NAME] 536939 ( ACOF $ freight"
click at [153, 221] on textarea "PO 401147-[PERSON_NAME] 536939 ( ACOF $ freight" at bounding box center [155, 231] width 216 height 36
paste textarea "MAN-040000627"
type textarea "x"
type textarea "PO 401147-[PERSON_NAME] 536939 ( MAN-040000627 ACOF $ freight"
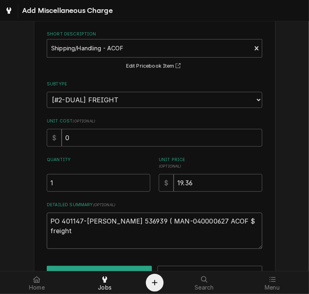
click at [153, 221] on textarea "PO 401147-[PERSON_NAME] 536939 ( MAN-040000627 ACOF $ freight" at bounding box center [155, 231] width 216 height 36
type textarea "x"
type textarea "PO 401147-[PERSON_NAME] 536939 ( )MAN-040000627 ACOF $ freight"
type textarea "x"
type textarea "PO 401147-[PERSON_NAME] 536939 ( MAN-040000627 ACOF $ freight"
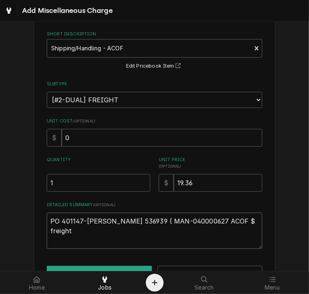
type textarea "x"
type textarea "PO 401147-Don Stevens 536939 (MAN-040000627 ACOF $ freight"
click at [205, 222] on textarea "PO 401147-Don Stevens 536939 (MAN-040000627 ACOF $ freight" at bounding box center [155, 231] width 216 height 36
type textarea "x"
type textarea "PO 401147-Don Stevens 536939 (MAN-040000627) ACOF $ freight"
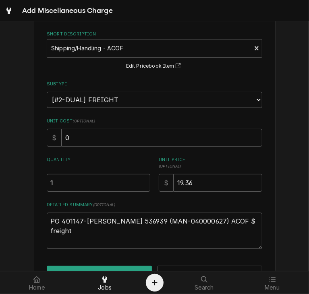
drag, startPoint x: 71, startPoint y: 230, endPoint x: 33, endPoint y: 229, distance: 38.7
click at [34, 229] on div "Please provide the following information to add a new miscellaneous charge (tri…" at bounding box center [155, 142] width 242 height 297
type textarea "x"
type textarea "PO 401147-Don Stevens 536939 (MAN-040000627) ACOF $ 1"
type textarea "x"
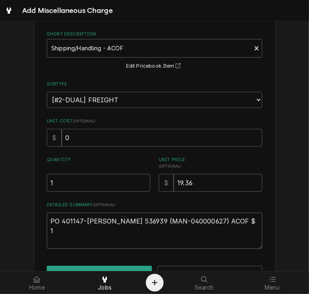
type textarea "PO 401147-Don Stevens 536939 (MAN-040000627) ACOF $ 1+"
type textarea "x"
type textarea "PO 401147-Don Stevens 536939 (MAN-040000627) ACOF $ 1+9"
type textarea "x"
type textarea "PO 401147-Don Stevens 536939 (MAN-040000627) ACOF $ 1+"
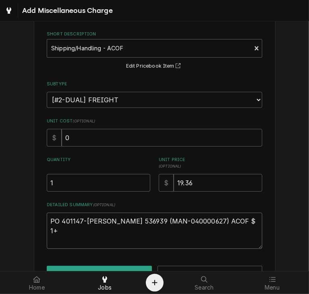
type textarea "x"
type textarea "PO 401147-Don Stevens 536939 (MAN-040000627) ACOF $ 1"
type textarea "x"
type textarea "PO 401147-Don Stevens 536939 (MAN-040000627) ACOF $ 19"
type textarea "x"
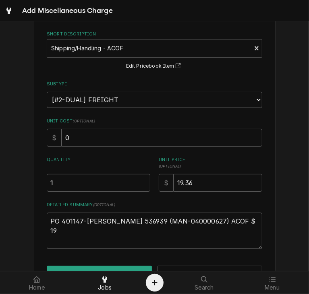
type textarea "PO 401147-Don Stevens 536939 (MAN-040000627) ACOF $ 19."
type textarea "x"
type textarea "PO 401147-Don Stevens 536939 (MAN-040000627) ACOF $ 19.3"
type textarea "x"
type textarea "PO 401147-Don Stevens 536939 (MAN-040000627) ACOF $ 19.36"
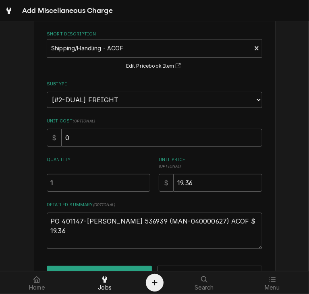
type textarea "x"
type textarea "PO 401147-Don Stevens 536939 (MAN-040000627) ACOF $ 19.36-"
type textarea "x"
type textarea "PO 401147-Don Stevens 536939 (MAN-040000627) ACOF $ 19.36-d"
type textarea "x"
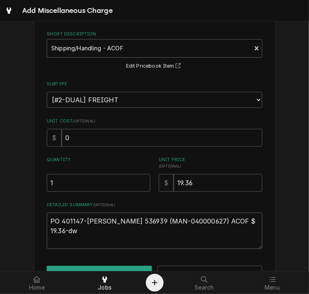
scroll to position [69, 0]
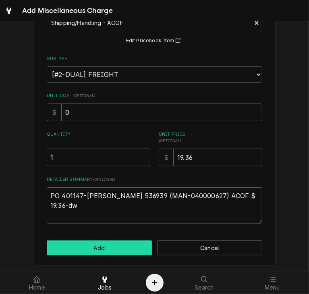
type textarea "PO 401147-Don Stevens 536939 (MAN-040000627) ACOF $ 19.36-dw"
click at [87, 247] on button "Add" at bounding box center [99, 248] width 105 height 15
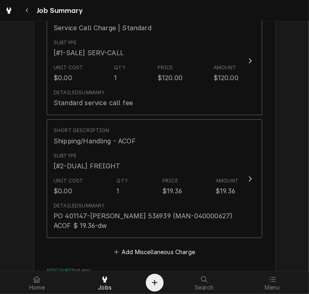
scroll to position [1710, 0]
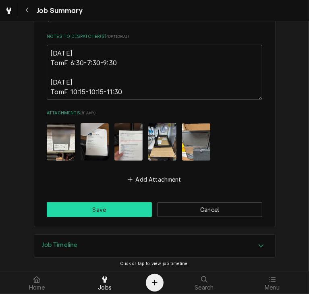
click at [82, 204] on button "Save" at bounding box center [99, 209] width 105 height 15
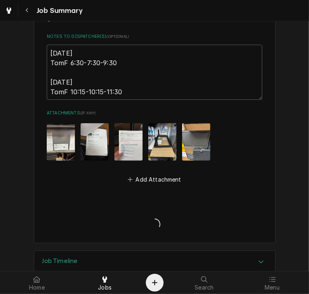
type textarea "x"
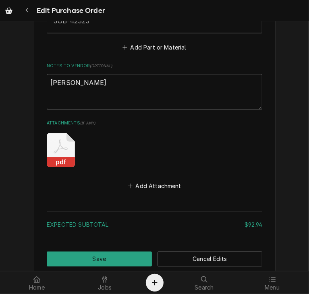
scroll to position [603, 0]
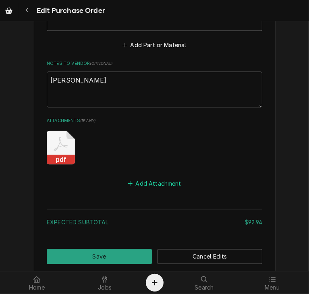
click at [145, 178] on button "Add Attachment" at bounding box center [155, 183] width 56 height 11
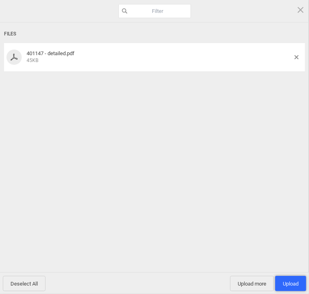
click at [293, 286] on span "Upload 1" at bounding box center [291, 284] width 16 height 6
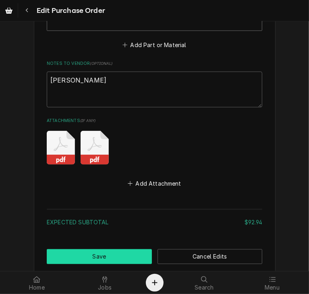
click at [110, 258] on button "Save" at bounding box center [99, 256] width 105 height 15
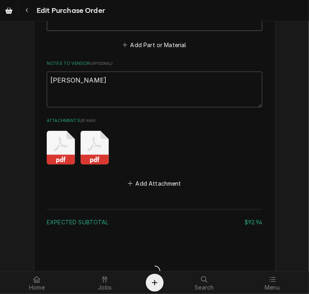
type textarea "x"
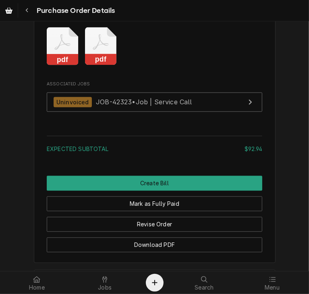
scroll to position [800, 0]
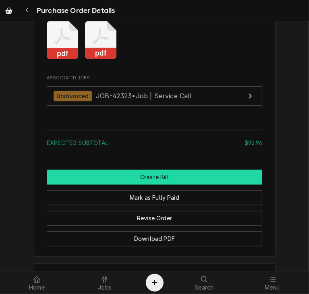
click at [156, 185] on button "Create Bill" at bounding box center [155, 177] width 216 height 15
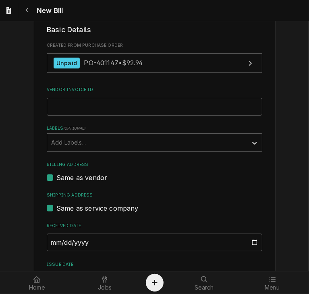
scroll to position [165, 0]
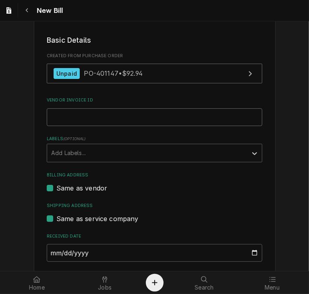
click at [95, 110] on input "Vendor Invoice ID" at bounding box center [155, 117] width 216 height 18
type input "536939"
drag, startPoint x: 303, startPoint y: 112, endPoint x: 303, endPoint y: 122, distance: 10.1
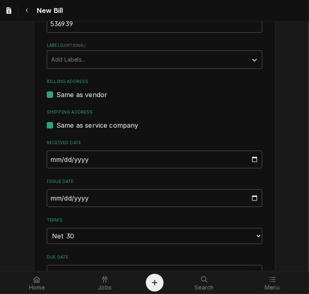
scroll to position [266, 0]
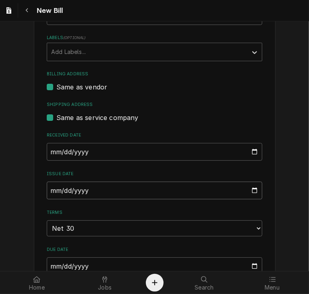
click at [49, 189] on input "[DATE]" at bounding box center [155, 191] width 216 height 18
type input "[DATE]"
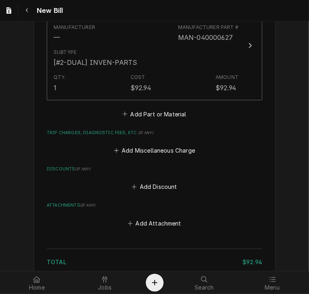
scroll to position [634, 0]
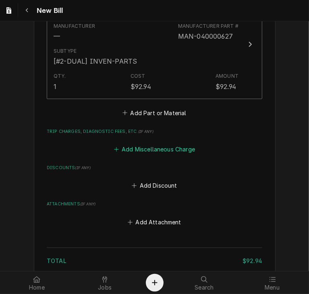
click at [139, 147] on button "Add Miscellaneous Charge" at bounding box center [154, 149] width 84 height 11
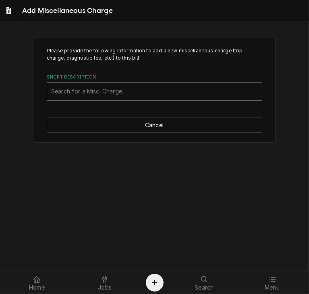
click at [167, 94] on div "Short Description" at bounding box center [154, 91] width 207 height 15
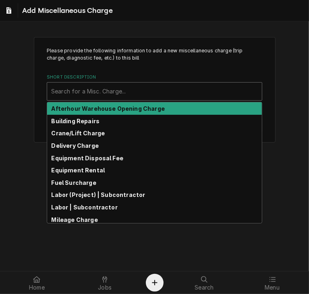
click at [167, 94] on div "Short Description" at bounding box center [154, 91] width 207 height 15
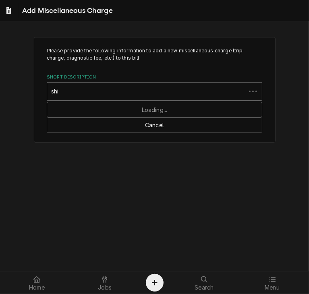
type input "ship"
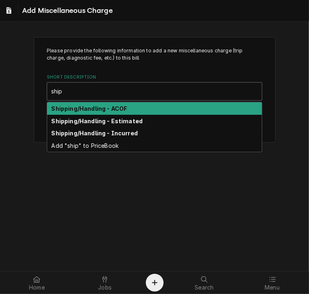
click at [150, 106] on div "Shipping/Handling - ACOF" at bounding box center [154, 108] width 215 height 12
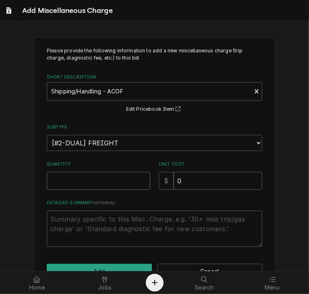
click at [81, 181] on input "Quantity" at bounding box center [99, 181] width 104 height 18
type textarea "x"
type input "1"
drag, startPoint x: 182, startPoint y: 179, endPoint x: 149, endPoint y: 175, distance: 32.9
click at [149, 175] on div "Quantity 1 Unit Cost $ 0" at bounding box center [155, 175] width 216 height 29
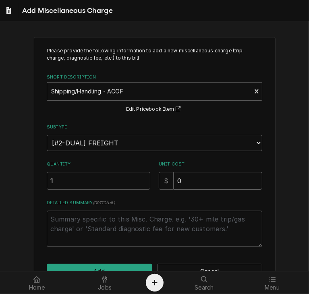
type textarea "x"
type input "1"
type textarea "x"
type input "19"
type textarea "x"
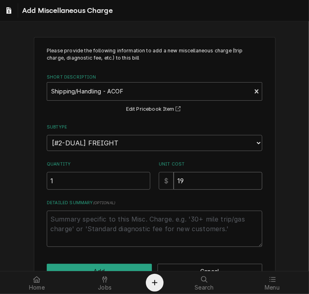
type input "19.3"
type textarea "x"
type input "19.36"
click at [110, 265] on button "Add" at bounding box center [99, 271] width 105 height 15
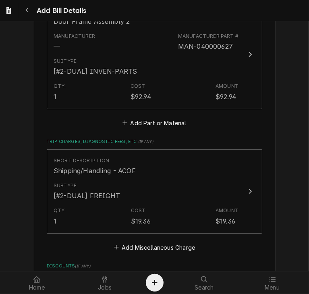
scroll to position [790, 0]
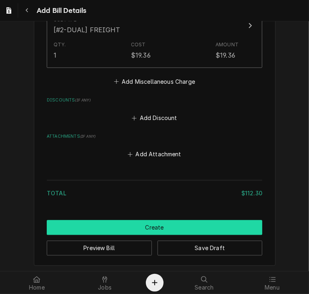
click at [192, 221] on button "Create" at bounding box center [155, 227] width 216 height 15
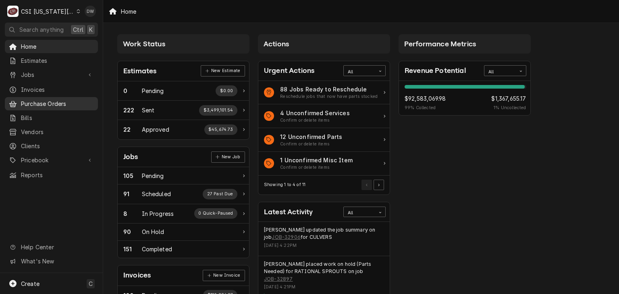
click at [52, 97] on link "Purchase Orders" at bounding box center [51, 103] width 93 height 13
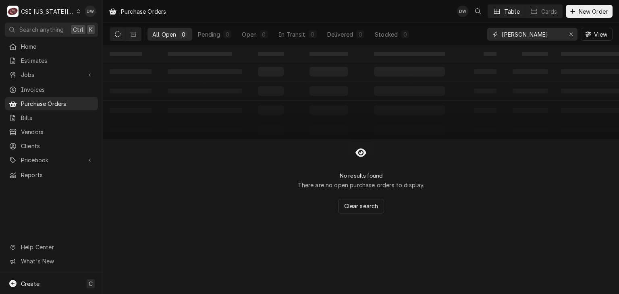
drag, startPoint x: 539, startPoint y: 35, endPoint x: 480, endPoint y: 33, distance: 58.5
click at [480, 33] on div "All Open 0 Pending 0 Open 0 In Transit 0 Delivered 0 Stocked 0 Don Stevens View" at bounding box center [361, 34] width 503 height 23
paste input "300830"
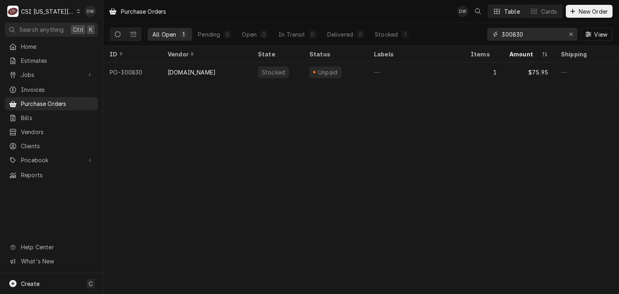
type input "300830"
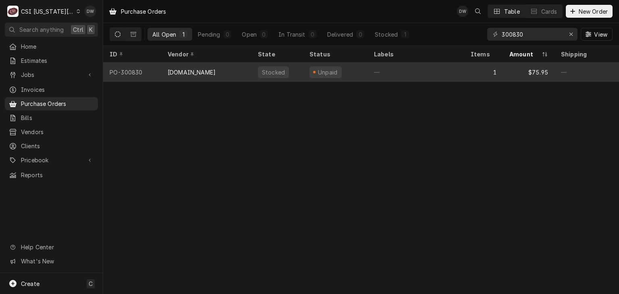
click at [203, 68] on div "MIDEA.ENCOMPASS.COM" at bounding box center [192, 72] width 48 height 8
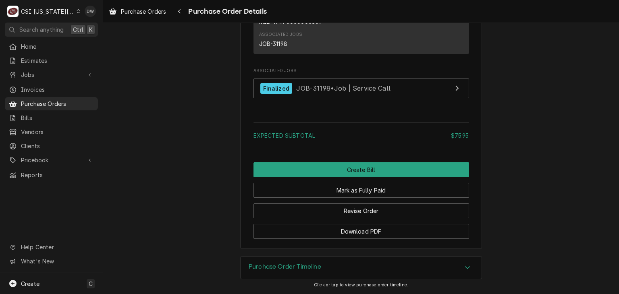
scroll to position [682, 0]
click at [465, 264] on icon "Accordion Header" at bounding box center [468, 267] width 6 height 6
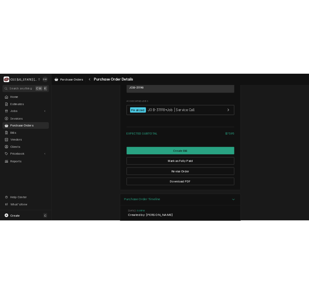
scroll to position [775, 0]
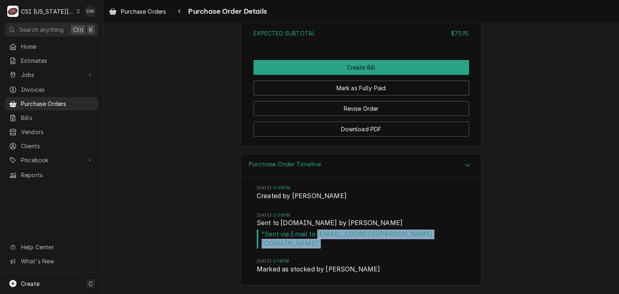
drag, startPoint x: 384, startPoint y: 243, endPoint x: 314, endPoint y: 247, distance: 69.4
click at [314, 247] on span "“ Sent via Email to nate.ingram@csi1.com ”" at bounding box center [361, 239] width 209 height 19
copy span "nate.ingram@csi1.com ”"
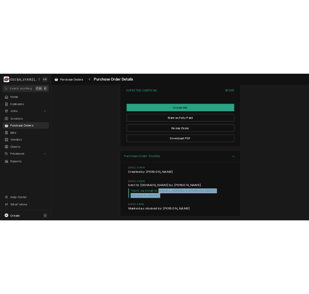
scroll to position [774, 0]
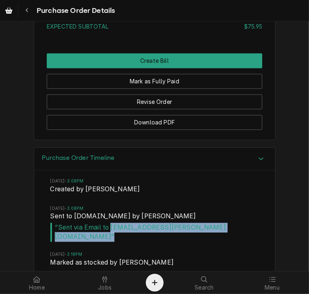
click at [259, 160] on icon "Accordion Header" at bounding box center [261, 159] width 5 height 3
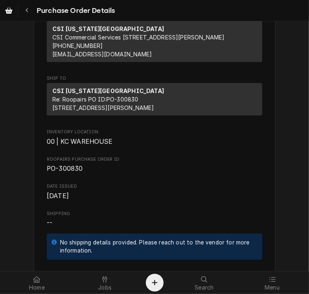
scroll to position [122, 0]
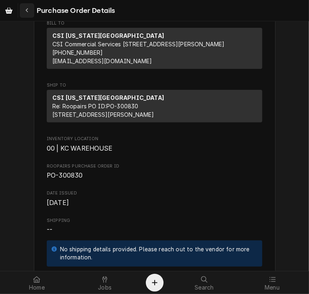
click at [32, 8] on button "Navigate back" at bounding box center [27, 10] width 15 height 15
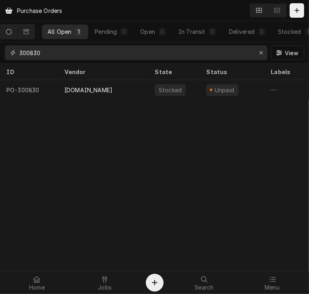
drag, startPoint x: 49, startPoint y: 55, endPoint x: 6, endPoint y: 57, distance: 42.8
click at [6, 57] on div "300830" at bounding box center [136, 53] width 263 height 15
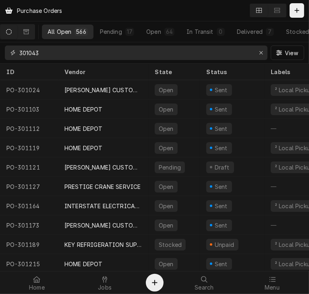
type input "301043"
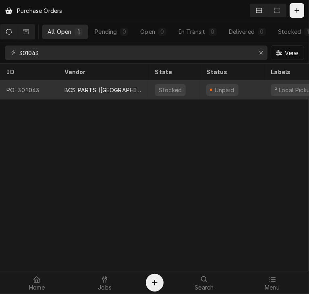
click at [89, 94] on div "BCS PARTS ([GEOGRAPHIC_DATA])" at bounding box center [103, 89] width 90 height 19
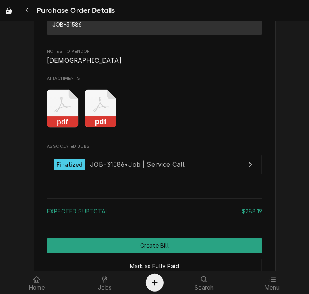
scroll to position [724, 0]
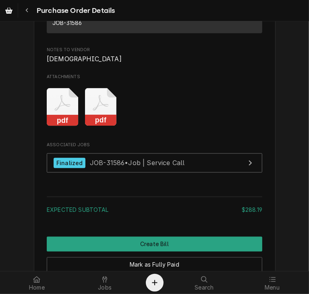
click at [95, 127] on rect "Attachments" at bounding box center [101, 120] width 32 height 11
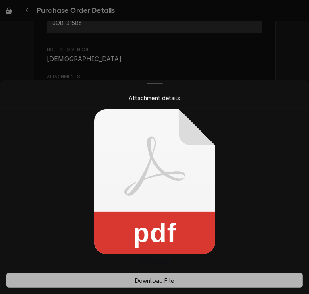
click at [155, 282] on span "Download File" at bounding box center [154, 280] width 42 height 8
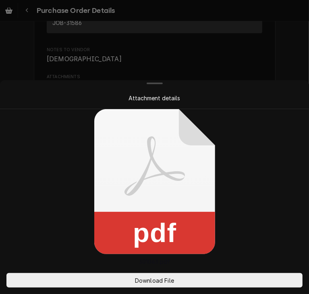
click at [272, 52] on div at bounding box center [154, 147] width 309 height 294
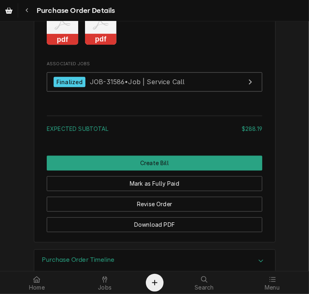
scroll to position [829, 0]
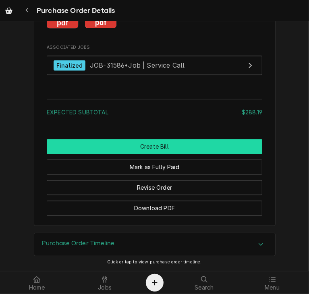
click at [173, 154] on button "Create Bill" at bounding box center [155, 146] width 216 height 15
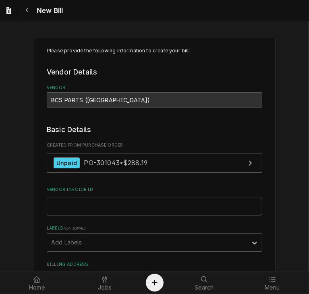
click at [98, 206] on input "Vendor Invoice ID" at bounding box center [155, 207] width 216 height 18
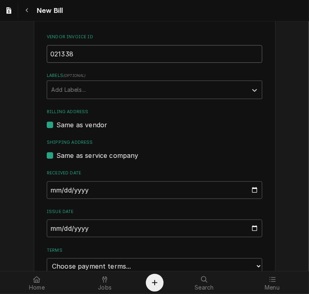
scroll to position [154, 0]
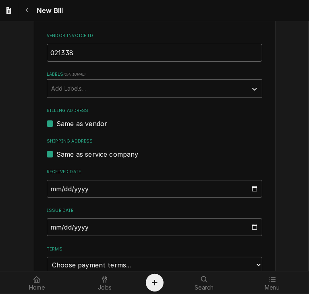
type input "021338"
click at [49, 226] on input "2025-09-22" at bounding box center [155, 227] width 216 height 18
type input "2025-08-22"
type input "2025-08-01"
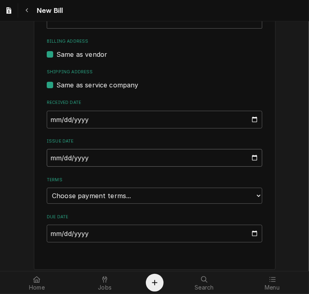
scroll to position [227, 0]
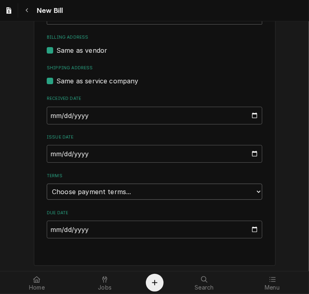
click at [171, 190] on select "Choose payment terms... Same Day Net 7 Net 14 Net 21 Net 30 Net 45 Net 60 Net 90" at bounding box center [155, 192] width 216 height 16
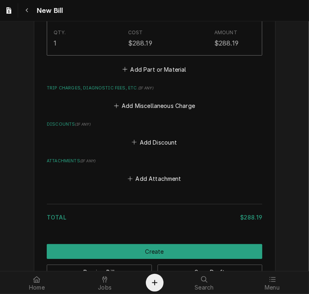
scroll to position [626, 0]
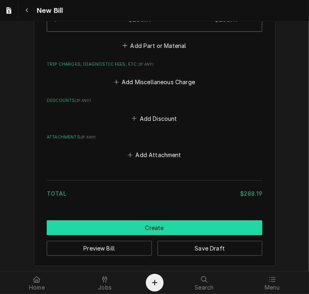
click at [151, 222] on button "Create" at bounding box center [155, 227] width 216 height 15
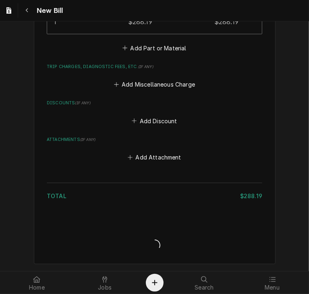
scroll to position [622, 0]
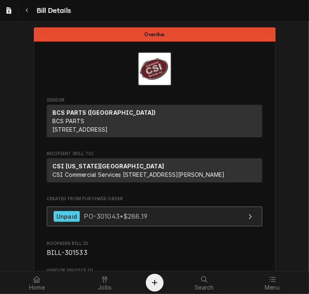
click at [127, 222] on div "Unpaid PO-301043 • $288.19" at bounding box center [101, 216] width 94 height 11
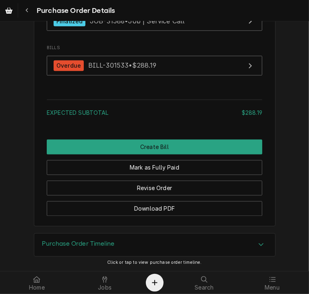
scroll to position [890, 0]
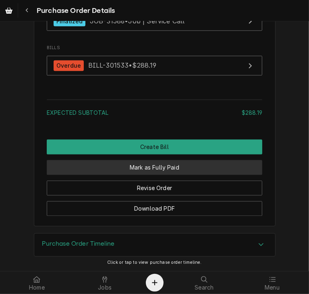
click at [178, 168] on button "Mark as Fully Paid" at bounding box center [155, 167] width 216 height 15
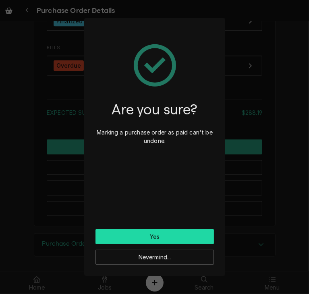
click at [179, 231] on button "Yes" at bounding box center [155, 236] width 118 height 15
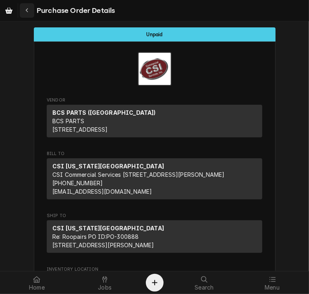
click at [23, 9] on button "Navigate back" at bounding box center [27, 10] width 15 height 15
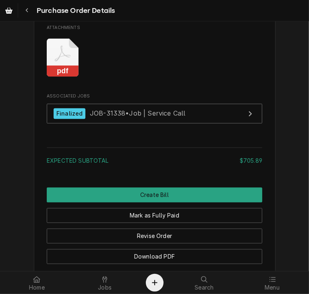
scroll to position [699, 0]
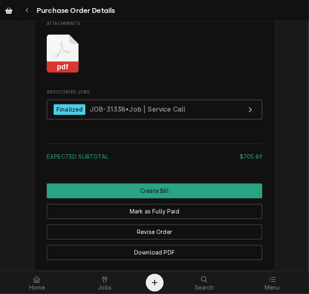
click at [58, 73] on rect "Attachments" at bounding box center [63, 67] width 32 height 11
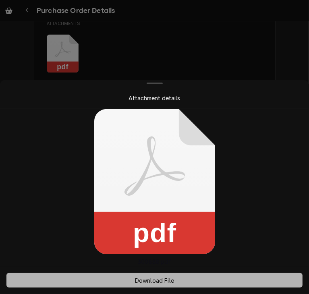
click at [163, 275] on button "Download File" at bounding box center [154, 280] width 296 height 15
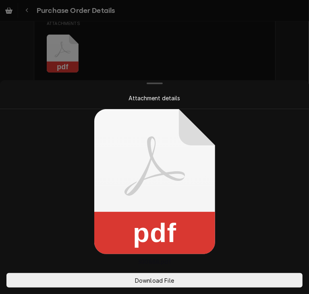
click at [278, 73] on div at bounding box center [154, 147] width 309 height 294
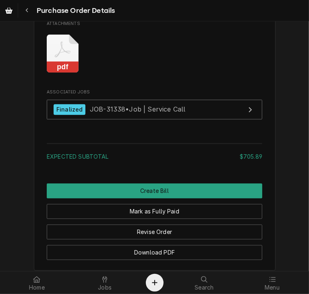
click at [55, 73] on rect "Attachments" at bounding box center [63, 67] width 32 height 11
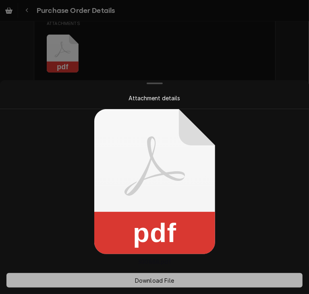
click at [152, 275] on button "Download File" at bounding box center [154, 280] width 296 height 15
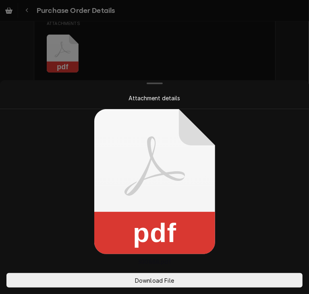
click at [280, 57] on div at bounding box center [154, 147] width 309 height 294
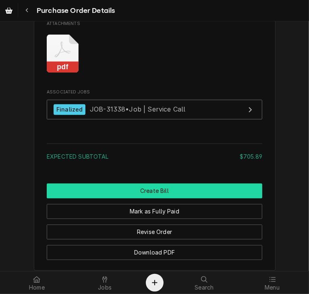
click at [138, 199] on button "Create Bill" at bounding box center [155, 191] width 216 height 15
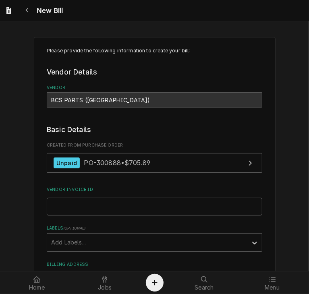
click at [68, 204] on input "Vendor Invoice ID" at bounding box center [155, 207] width 216 height 18
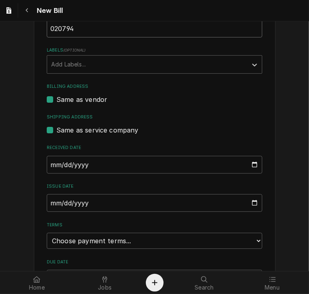
scroll to position [179, 0]
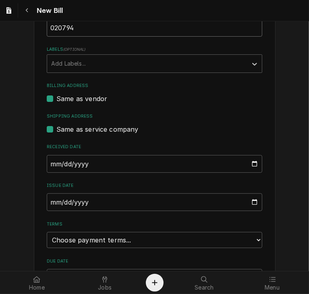
type input "020794"
click at [50, 202] on input "[DATE]" at bounding box center [155, 202] width 216 height 18
type input "[DATE]"
click at [247, 237] on select "Choose payment terms... Same Day Net 7 Net 14 Net 21 Net 30 Net 45 Net 60 Net 90" at bounding box center [155, 240] width 216 height 16
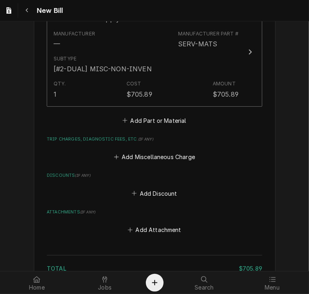
scroll to position [626, 0]
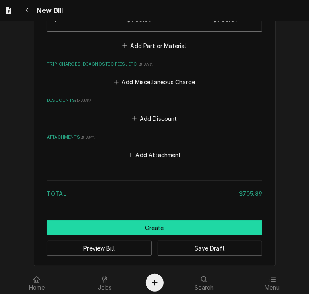
click at [213, 222] on button "Create" at bounding box center [155, 227] width 216 height 15
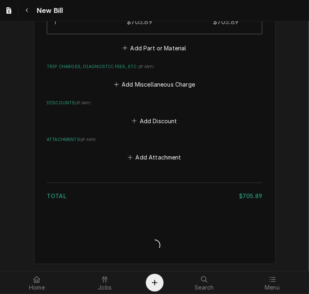
scroll to position [622, 0]
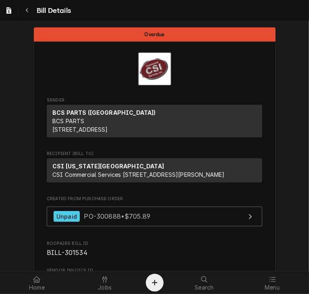
scroll to position [2, 0]
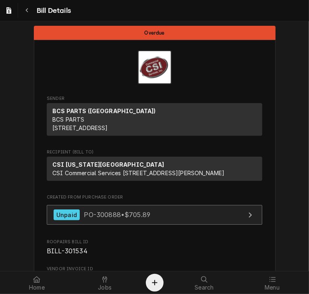
click at [123, 219] on span "PO-300888 • $705.89" at bounding box center [117, 215] width 67 height 8
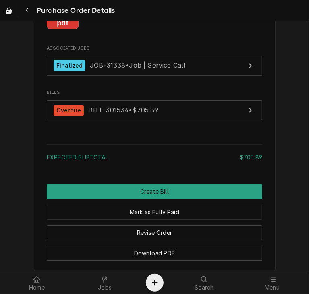
scroll to position [744, 0]
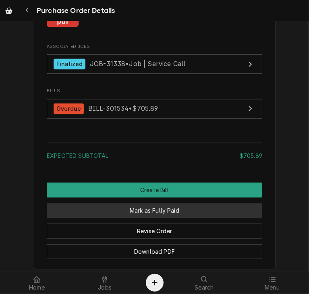
click at [177, 218] on button "Mark as Fully Paid" at bounding box center [155, 211] width 216 height 15
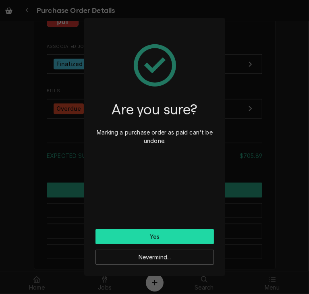
click at [142, 235] on button "Yes" at bounding box center [155, 236] width 118 height 15
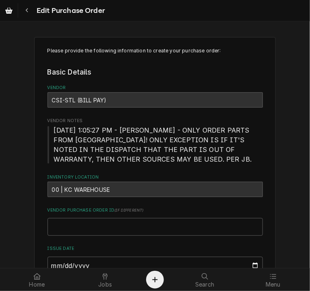
type textarea "x"
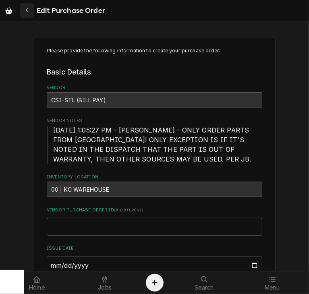
click at [25, 10] on icon "Navigate back" at bounding box center [27, 11] width 4 height 6
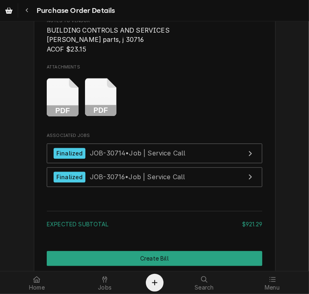
scroll to position [923, 0]
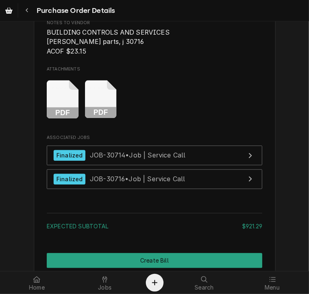
click at [106, 118] on rect "Attachments" at bounding box center [101, 112] width 32 height 11
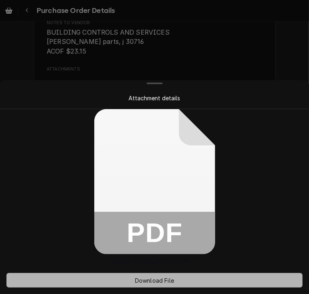
click at [154, 281] on span "Download File" at bounding box center [154, 280] width 42 height 8
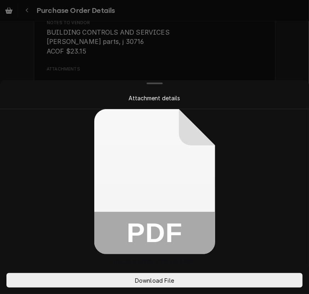
click at [289, 54] on div at bounding box center [154, 147] width 309 height 294
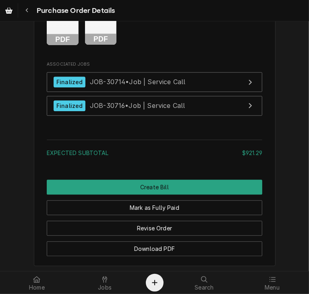
scroll to position [1061, 0]
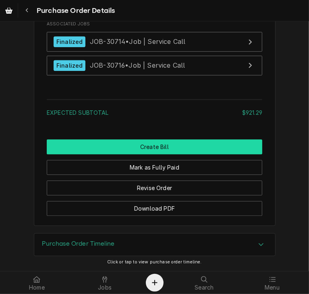
click at [154, 148] on button "Create Bill" at bounding box center [155, 146] width 216 height 15
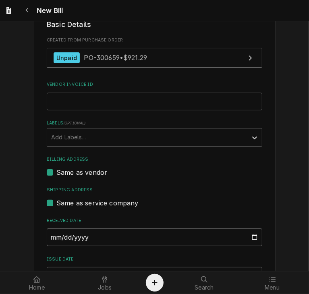
scroll to position [152, 0]
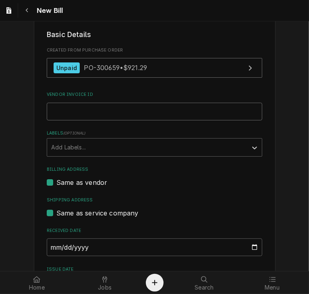
click at [90, 119] on input "Vendor Invoice ID" at bounding box center [155, 112] width 216 height 18
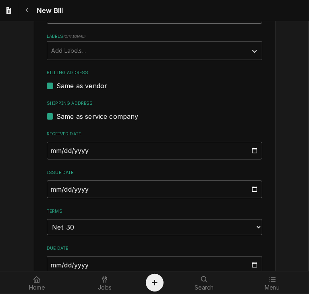
scroll to position [251, 0]
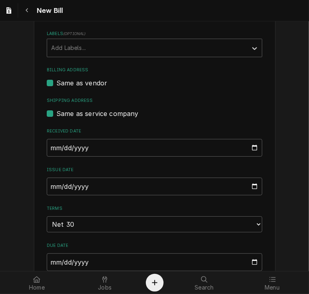
type input "019819"
click at [48, 195] on input "2025-09-22" at bounding box center [155, 187] width 216 height 18
type input "2025-08-22"
type input "2025-08-01"
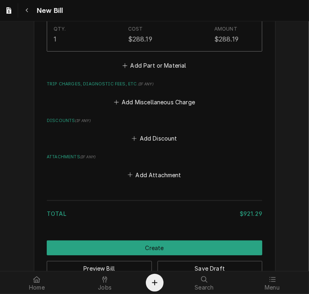
scroll to position [805, 0]
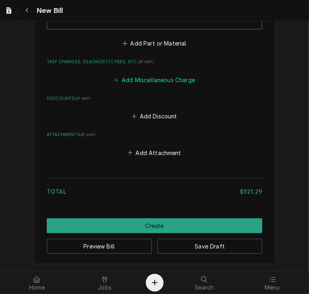
click at [156, 79] on button "Add Miscellaneous Charge" at bounding box center [154, 79] width 84 height 11
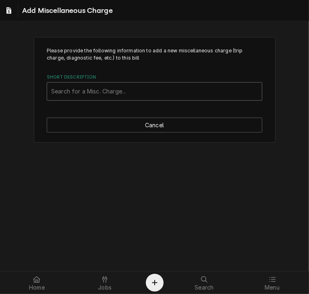
click at [114, 90] on div "Short Description" at bounding box center [154, 91] width 207 height 15
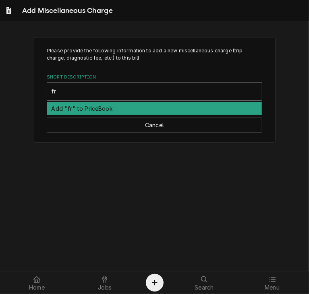
type input "f"
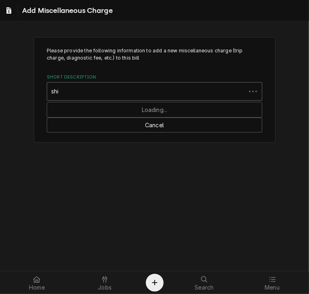
type input "ship"
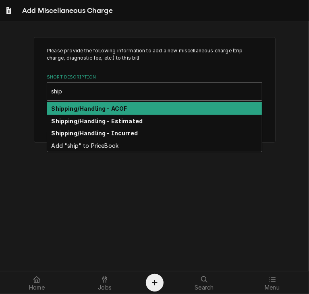
click at [106, 108] on strong "Shipping/Handling - ACOF" at bounding box center [90, 108] width 76 height 7
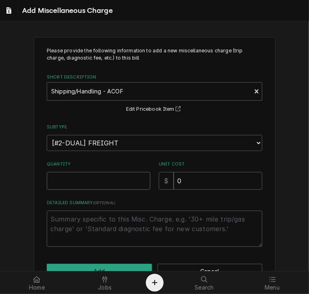
click at [102, 175] on input "Quantity" at bounding box center [99, 181] width 104 height 18
type textarea "x"
type input "1"
drag, startPoint x: 180, startPoint y: 181, endPoint x: 143, endPoint y: 179, distance: 37.1
click at [143, 179] on div "Quantity 1 Unit Cost $ 0" at bounding box center [155, 175] width 216 height 29
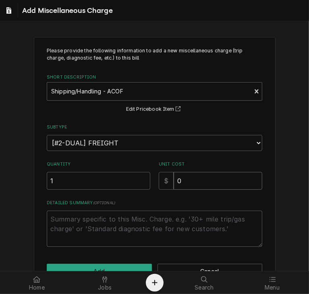
type textarea "x"
type input "2"
type textarea "x"
type input "23"
type textarea "x"
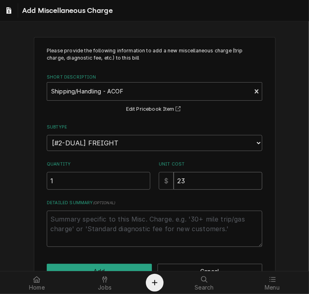
type input "23.1"
type textarea "x"
type input "23.15"
click at [132, 262] on div "Please provide the following information to add a new miscellaneous charge (tri…" at bounding box center [155, 163] width 242 height 252
click at [134, 264] on button "Add" at bounding box center [99, 271] width 105 height 15
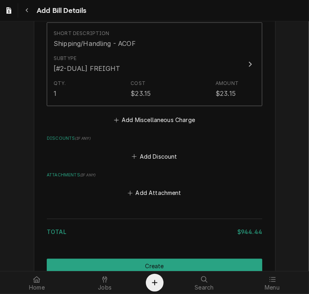
scroll to position [893, 0]
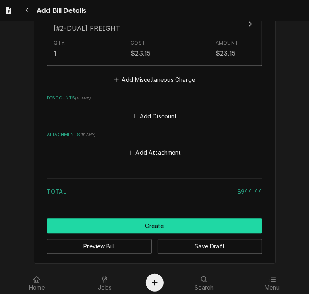
click at [192, 223] on button "Create" at bounding box center [155, 225] width 216 height 15
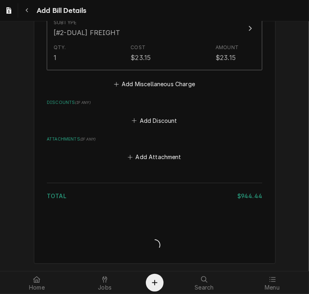
scroll to position [889, 0]
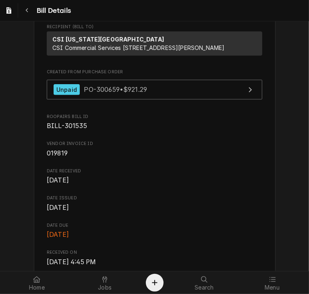
scroll to position [22, 0]
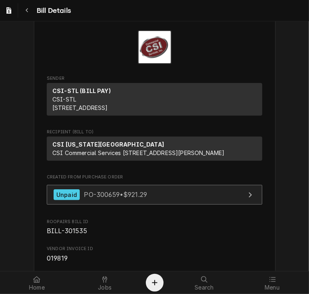
click at [106, 199] on span "PO-300659 • $921.29" at bounding box center [115, 195] width 63 height 8
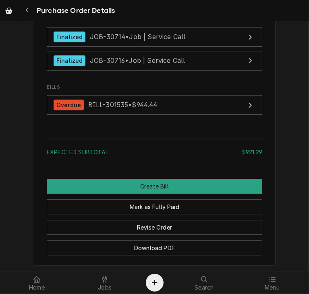
scroll to position [1064, 0]
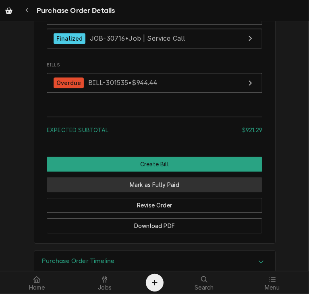
click at [166, 192] on button "Mark as Fully Paid" at bounding box center [155, 184] width 216 height 15
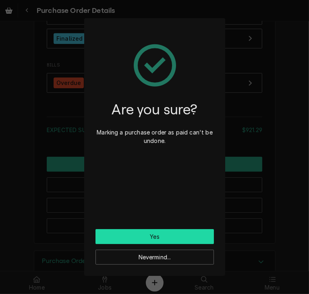
click at [132, 234] on button "Yes" at bounding box center [155, 236] width 118 height 15
